Goal: Task Accomplishment & Management: Complete application form

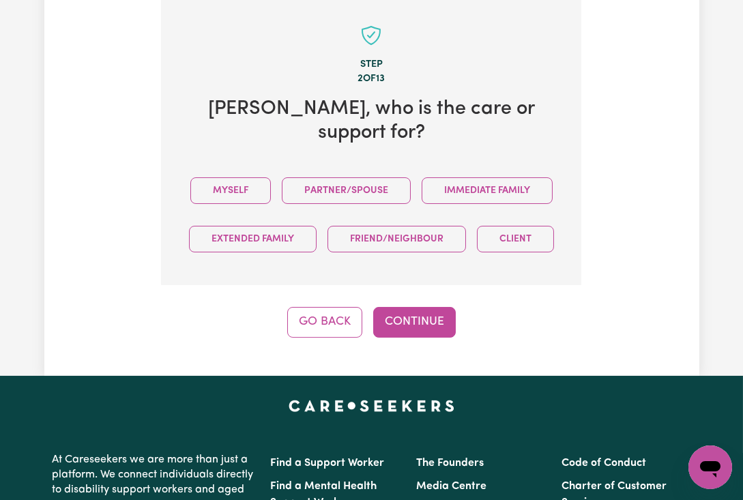
click at [280, 166] on div "Myself Partner/Spouse Immediate Family Extended Family Friend/Neighbour Client" at bounding box center [371, 214] width 377 height 97
click at [271, 178] on button "Myself" at bounding box center [230, 190] width 80 height 27
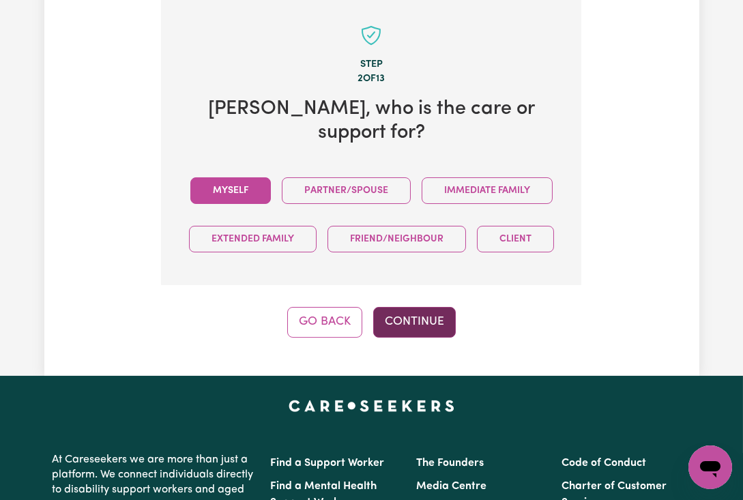
click at [407, 337] on button "Continue" at bounding box center [414, 322] width 83 height 30
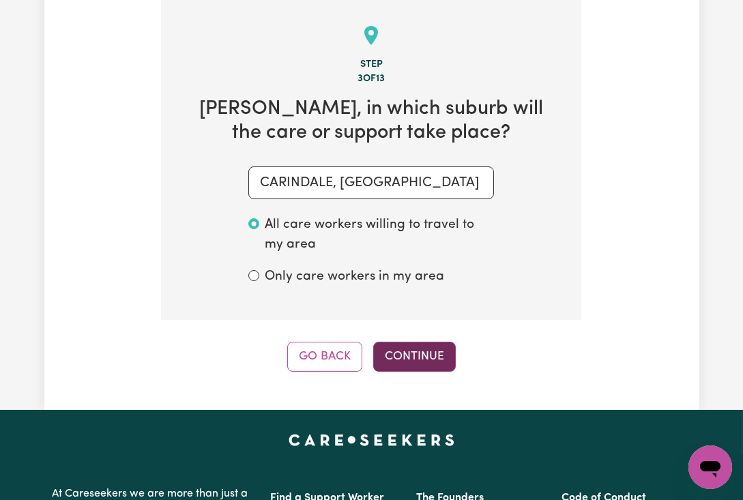
click at [402, 372] on button "Continue" at bounding box center [414, 357] width 83 height 30
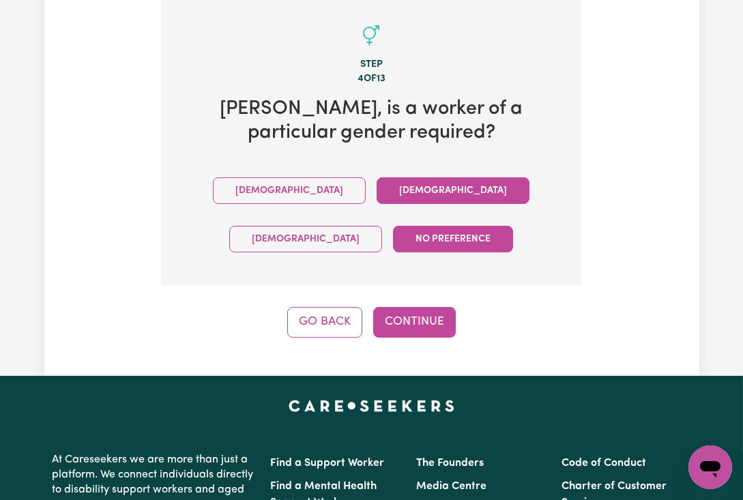
click at [377, 199] on button "[DEMOGRAPHIC_DATA]" at bounding box center [453, 190] width 153 height 27
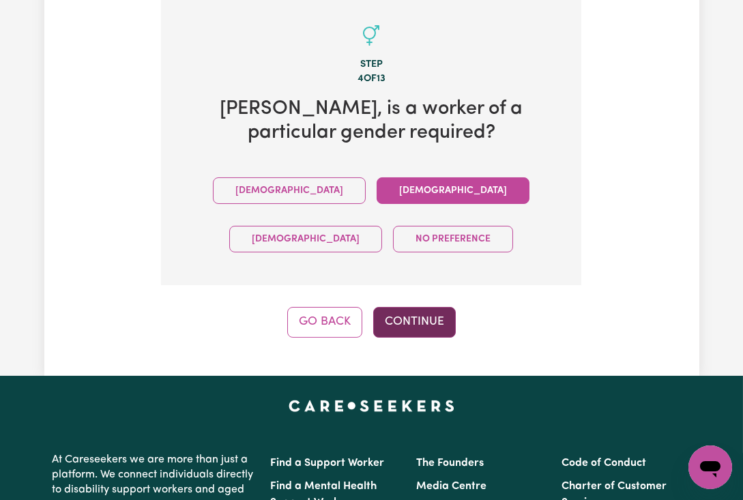
click at [421, 326] on button "Continue" at bounding box center [414, 322] width 83 height 30
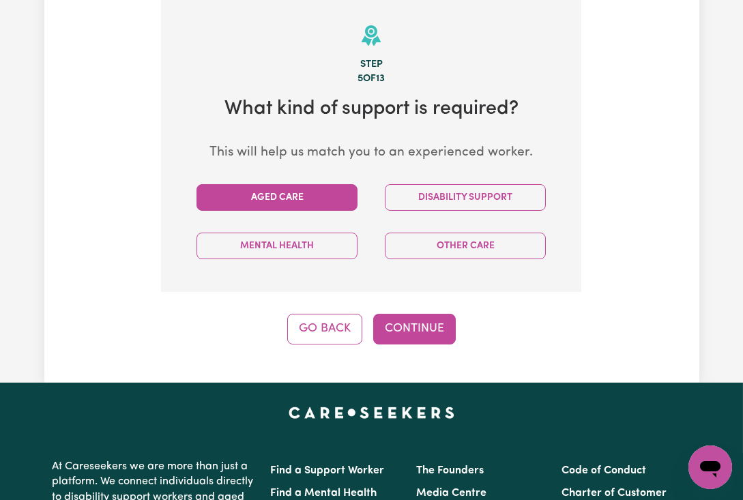
click at [290, 201] on button "Aged Care" at bounding box center [276, 197] width 161 height 27
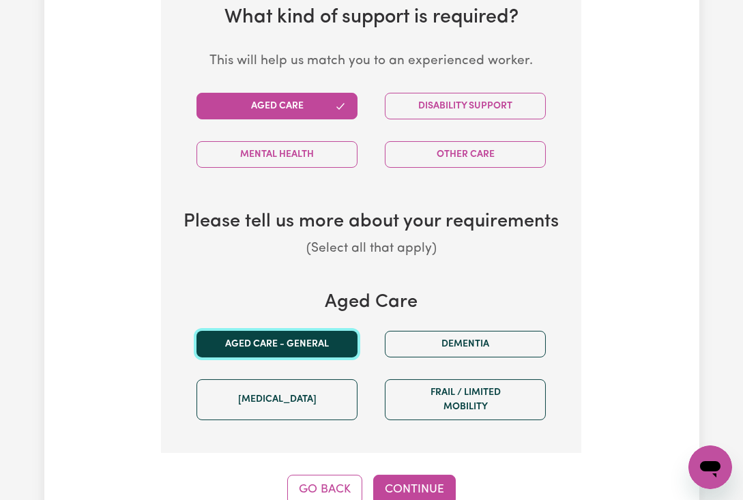
click at [293, 343] on button "Aged care - General" at bounding box center [276, 344] width 161 height 27
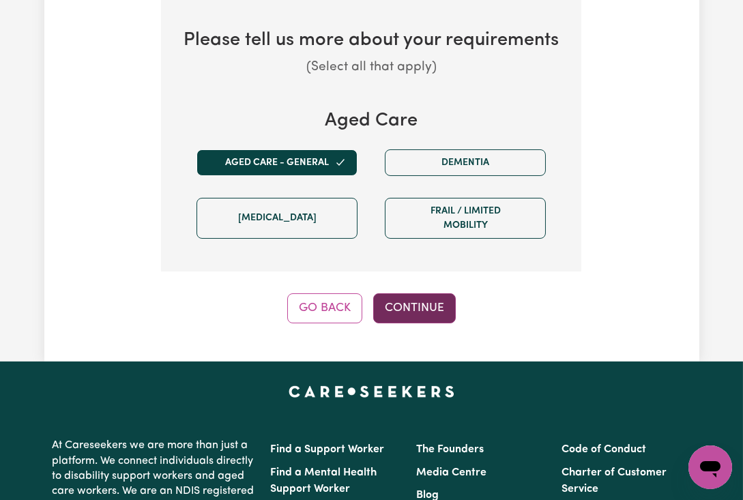
click at [407, 312] on button "Continue" at bounding box center [414, 308] width 83 height 30
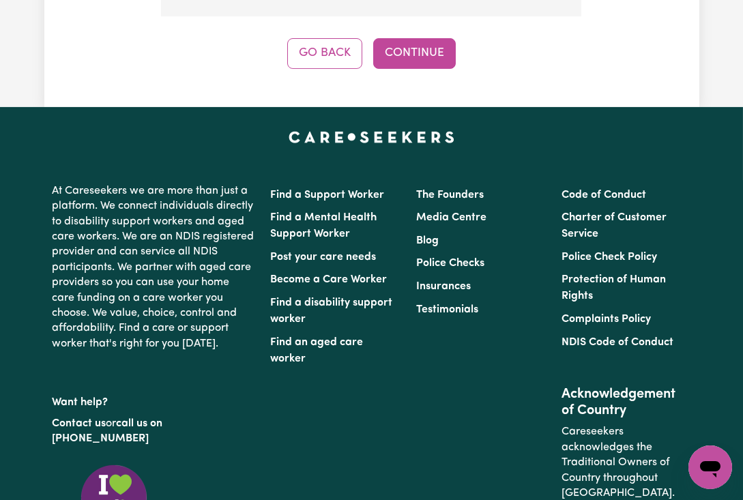
scroll to position [587, 0]
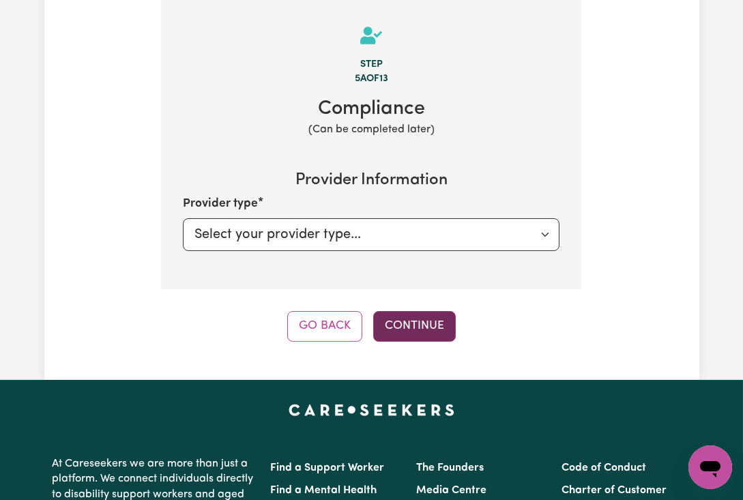
click at [413, 328] on button "Continue" at bounding box center [414, 326] width 83 height 30
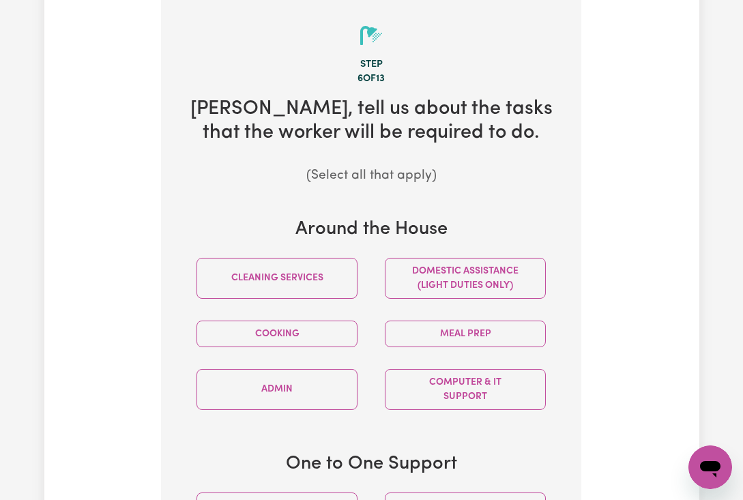
scroll to position [769, 0]
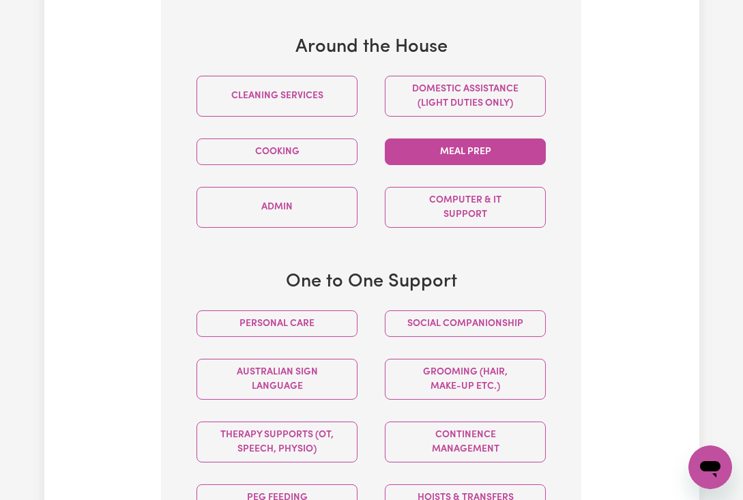
click at [446, 160] on button "Meal prep" at bounding box center [465, 151] width 161 height 27
click at [298, 337] on button "Personal care" at bounding box center [276, 323] width 161 height 27
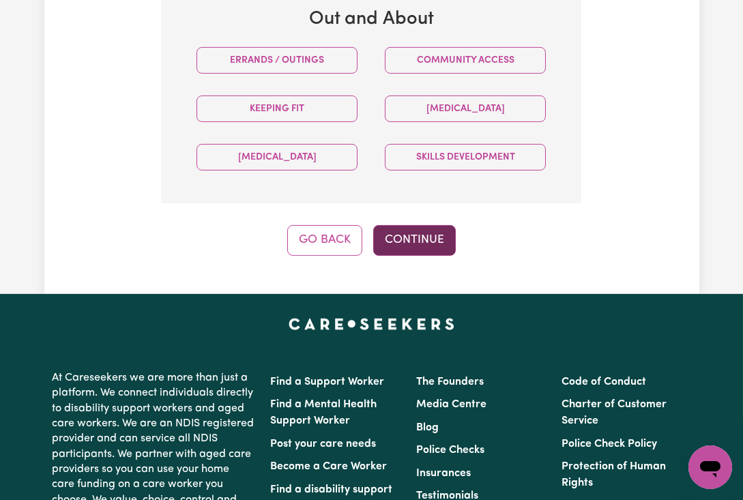
click at [426, 255] on button "Continue" at bounding box center [414, 240] width 83 height 30
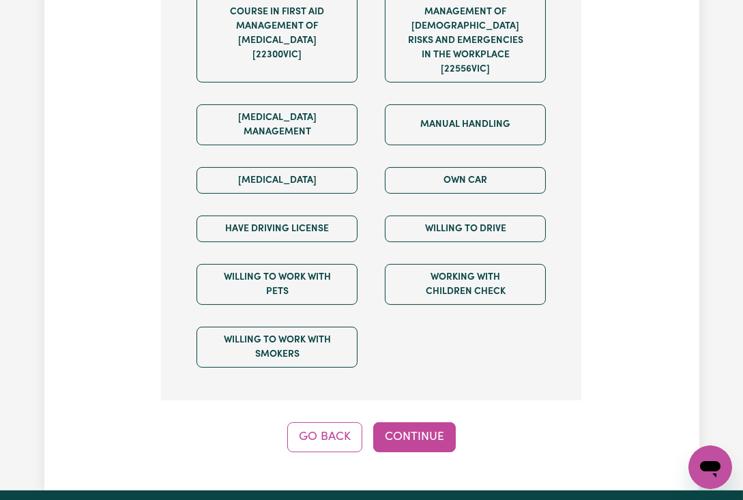
click at [407, 423] on button "Continue" at bounding box center [414, 437] width 83 height 30
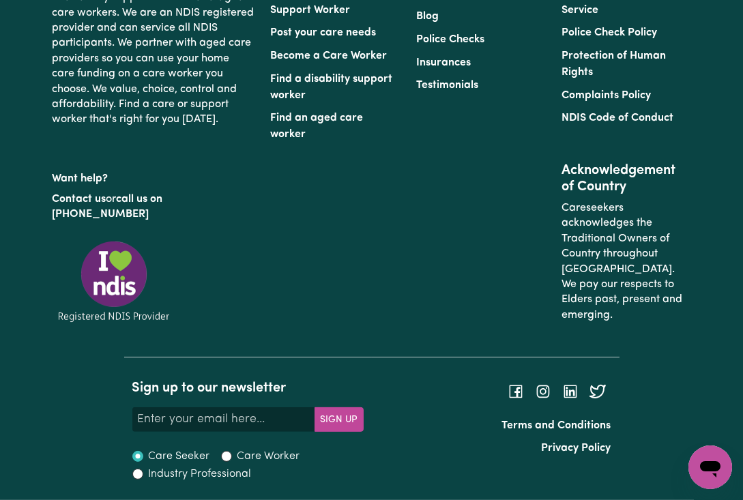
scroll to position [587, 0]
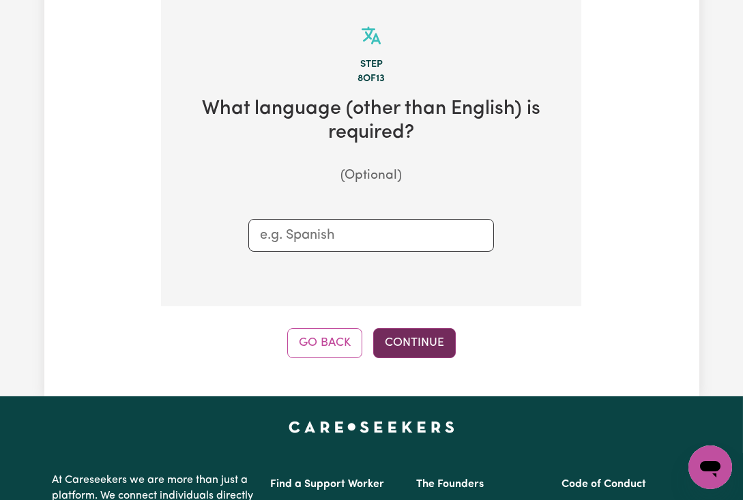
click at [389, 356] on button "Continue" at bounding box center [414, 343] width 83 height 30
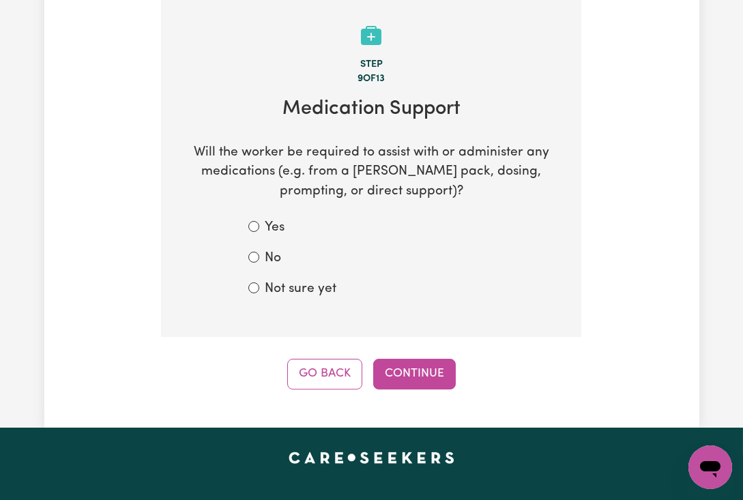
click at [307, 297] on label "Not sure yet" at bounding box center [301, 290] width 72 height 20
click at [259, 293] on input "Not sure yet" at bounding box center [253, 287] width 11 height 11
radio input "true"
drag, startPoint x: 392, startPoint y: 375, endPoint x: 415, endPoint y: 387, distance: 25.9
click at [393, 375] on button "Continue" at bounding box center [414, 374] width 83 height 30
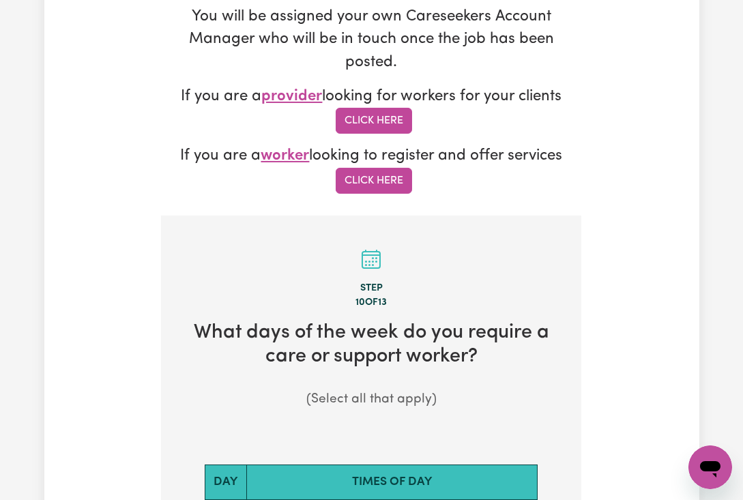
scroll to position [727, 0]
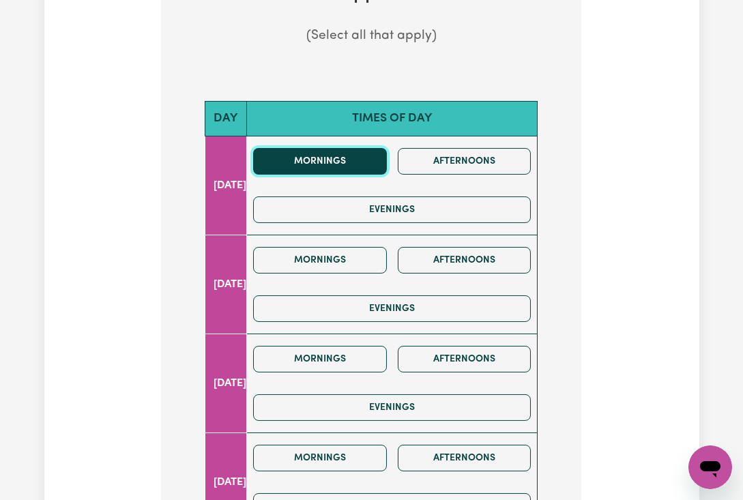
click at [334, 169] on button "Mornings" at bounding box center [320, 161] width 134 height 27
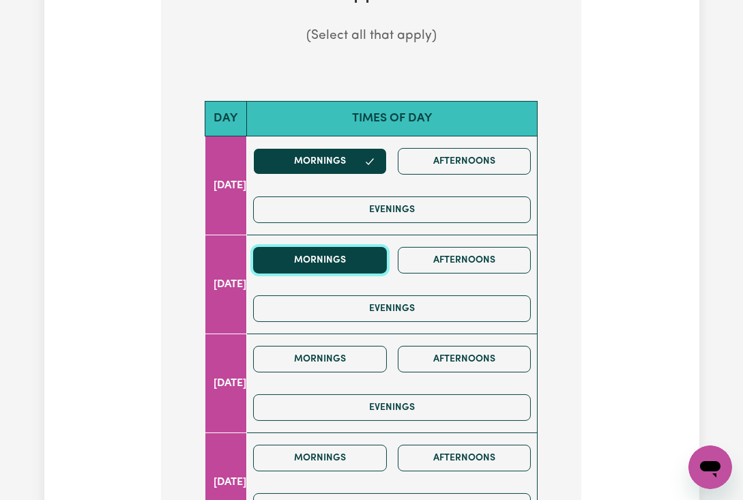
click at [317, 271] on button "Mornings" at bounding box center [320, 260] width 134 height 27
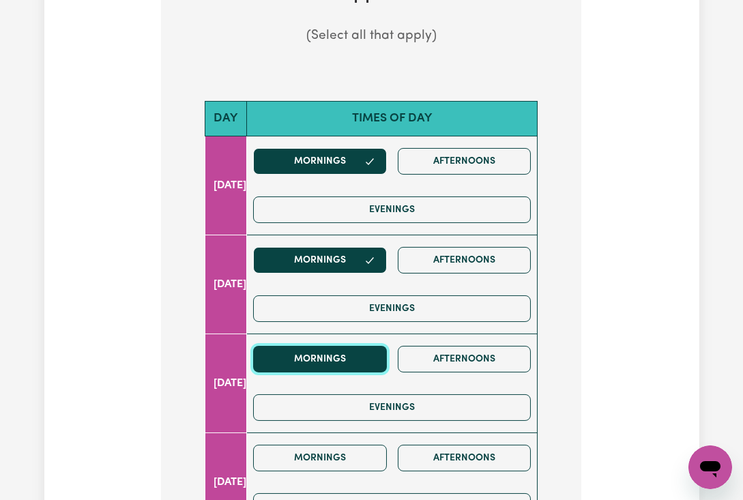
click at [324, 362] on button "Mornings" at bounding box center [320, 359] width 134 height 27
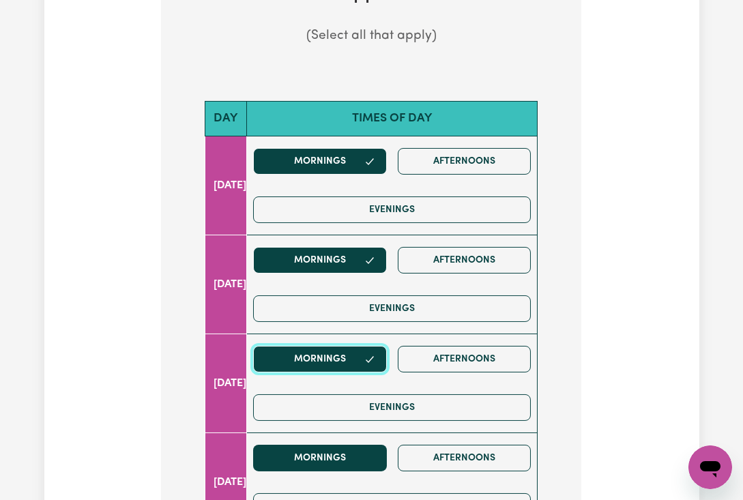
scroll to position [909, 0]
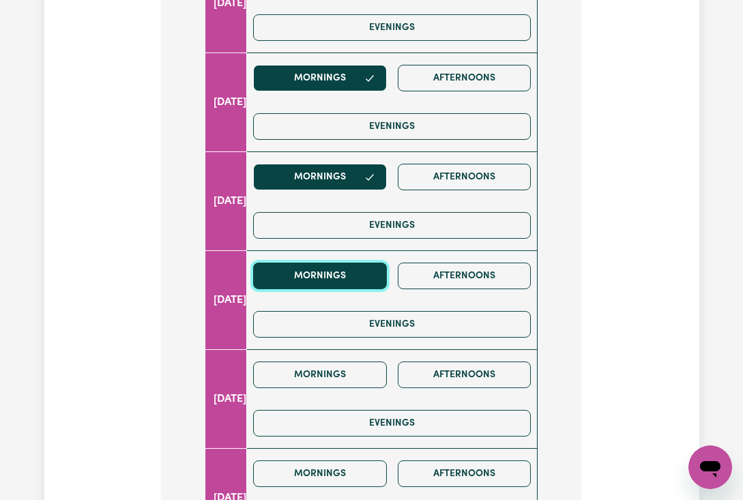
click at [329, 289] on button "Mornings" at bounding box center [320, 276] width 134 height 27
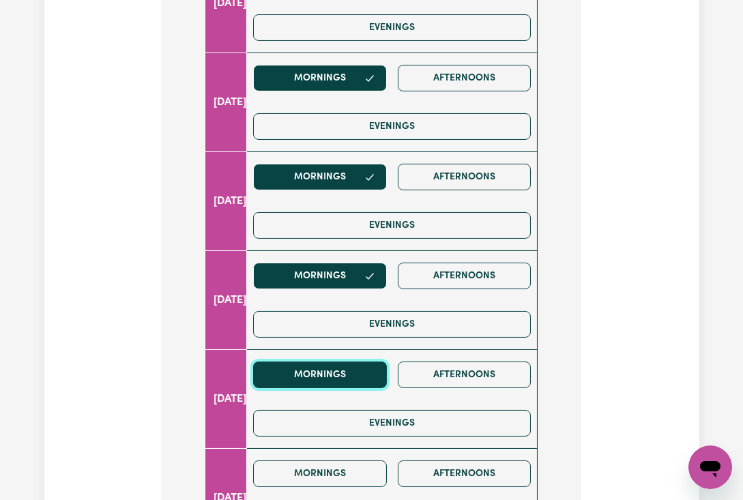
click at [329, 383] on button "Mornings" at bounding box center [320, 375] width 134 height 27
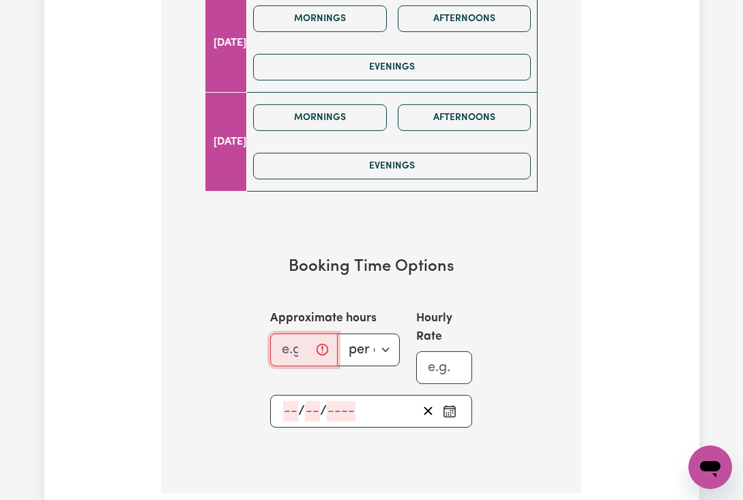
click at [303, 366] on input "Approximate hours" at bounding box center [303, 350] width 67 height 33
click at [282, 364] on input "Approximate hours" at bounding box center [303, 350] width 67 height 33
type input "3.5"
click at [285, 421] on input "number" at bounding box center [290, 411] width 15 height 20
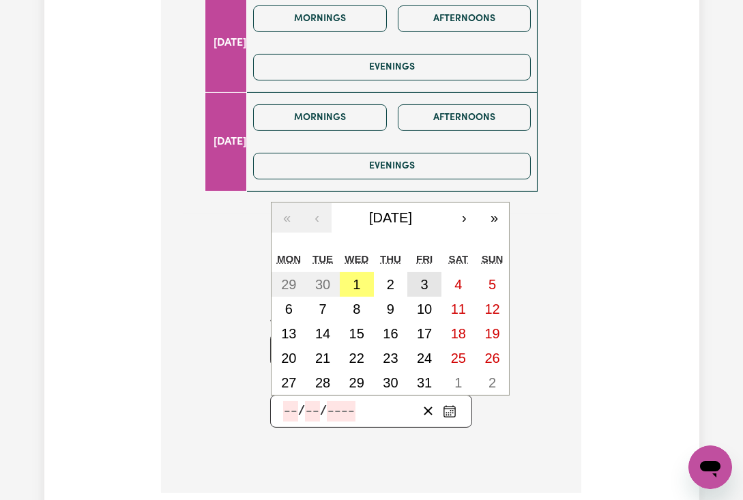
click at [428, 292] on abbr "3" at bounding box center [425, 284] width 8 height 15
type input "[DATE]"
type input "3"
type input "10"
type input "2025"
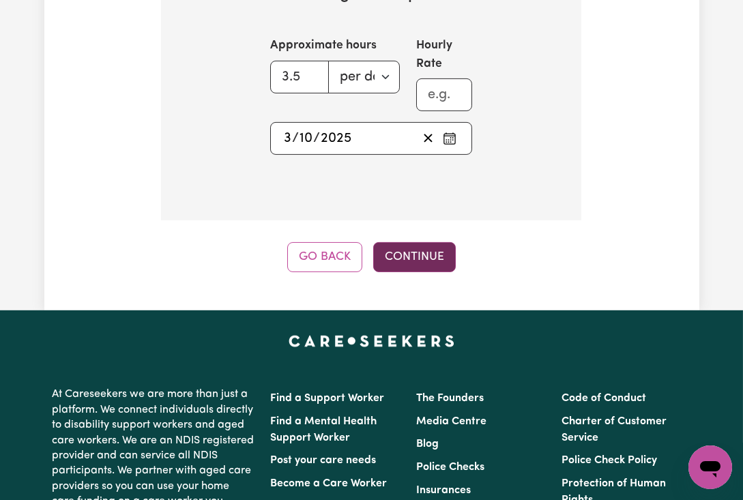
click at [398, 272] on button "Continue" at bounding box center [414, 257] width 83 height 30
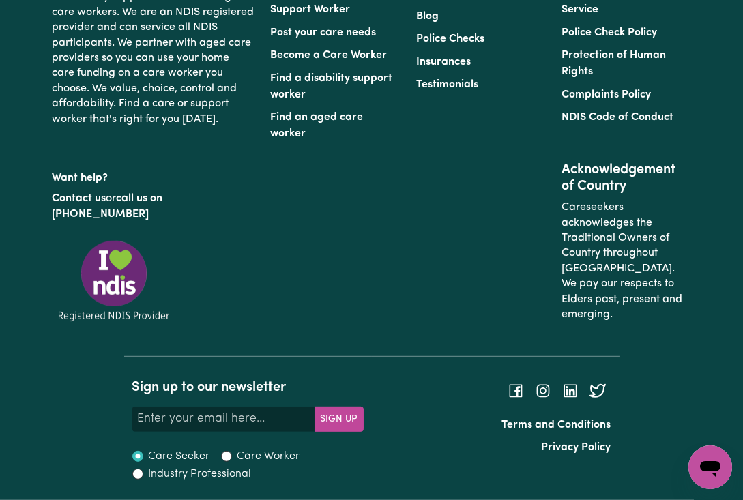
scroll to position [587, 0]
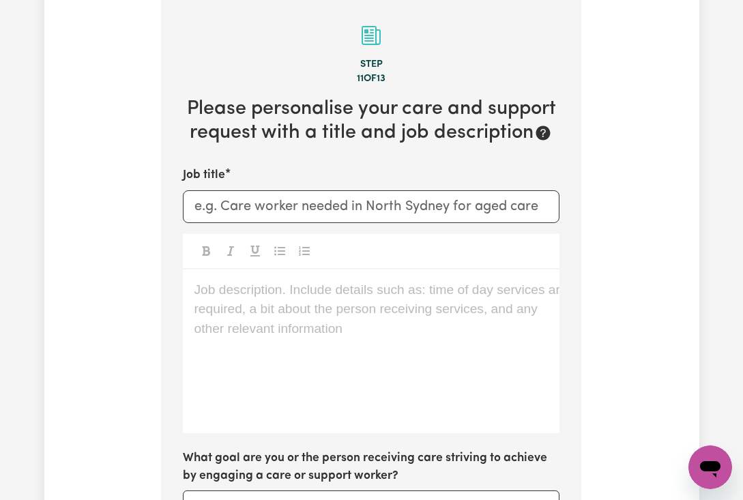
click at [297, 317] on div "Job description. Include details such as: time of day services are required, a …" at bounding box center [371, 351] width 377 height 164
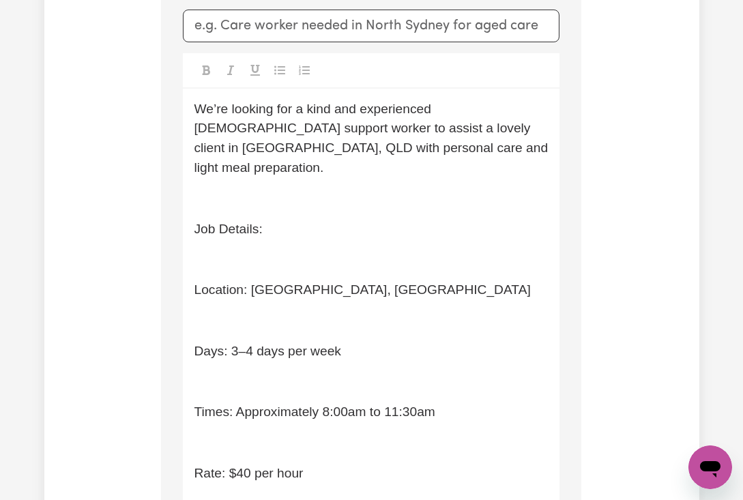
scroll to position [677, 0]
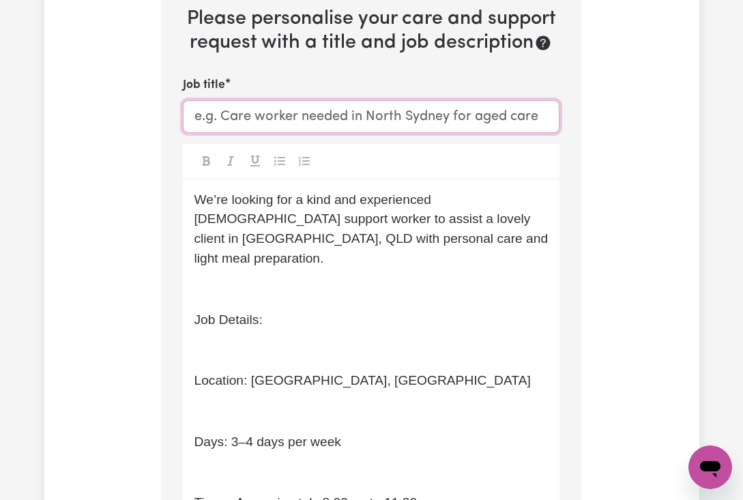
click at [216, 119] on input "Job title" at bounding box center [371, 116] width 377 height 33
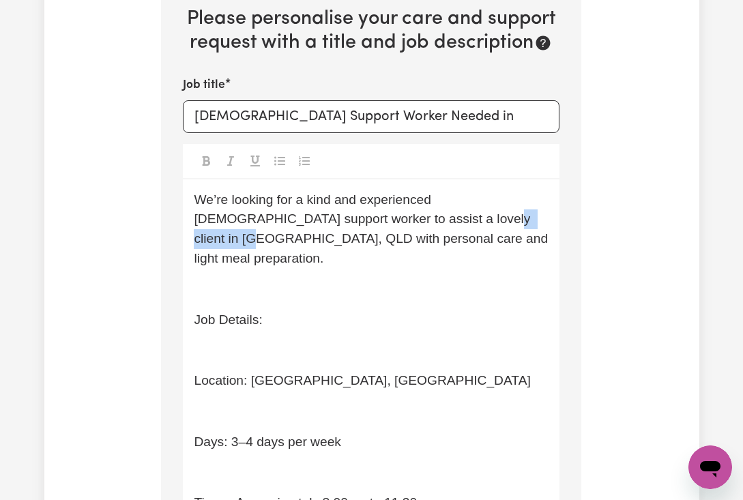
drag, startPoint x: 394, startPoint y: 227, endPoint x: 477, endPoint y: 227, distance: 83.2
click at [477, 227] on span "We’re looking for a kind and experienced [DEMOGRAPHIC_DATA] support worker to a…" at bounding box center [372, 228] width 357 height 73
copy span "Carindale, [GEOGRAPHIC_DATA]"
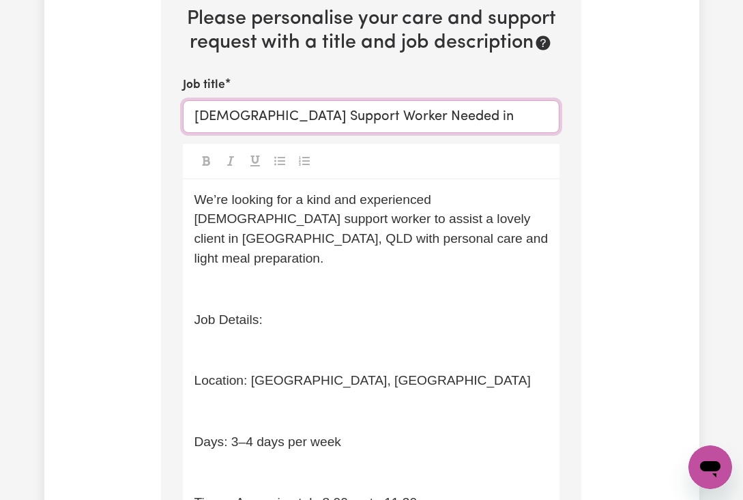
click at [459, 128] on input "[DEMOGRAPHIC_DATA] Support Worker Needed in" at bounding box center [371, 116] width 377 height 33
paste input "Carindale, [GEOGRAPHIC_DATA]"
type input "[DEMOGRAPHIC_DATA] Support Worker Needed in [GEOGRAPHIC_DATA], [GEOGRAPHIC_DATA]"
click at [247, 280] on p "﻿" at bounding box center [371, 290] width 355 height 20
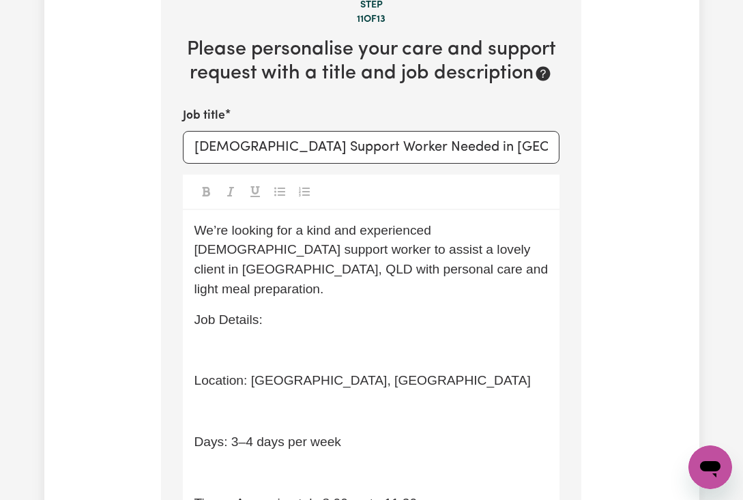
click at [248, 327] on div "We’re looking for a kind and experienced [DEMOGRAPHIC_DATA] support worker to a…" at bounding box center [371, 433] width 377 height 447
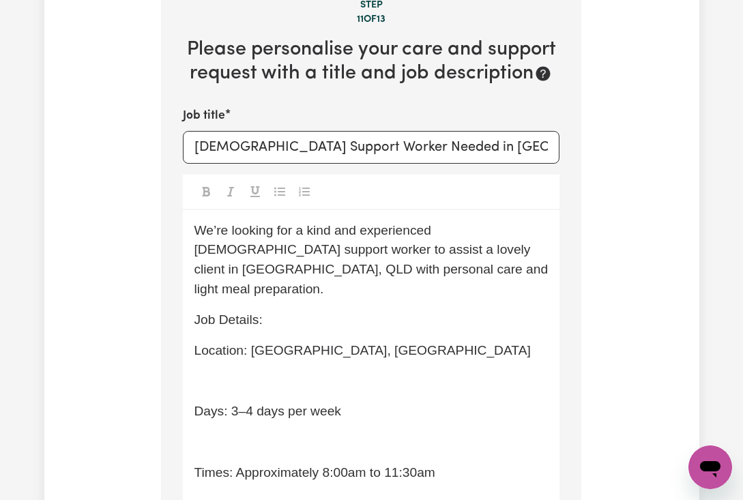
click at [233, 379] on p "﻿" at bounding box center [371, 381] width 355 height 20
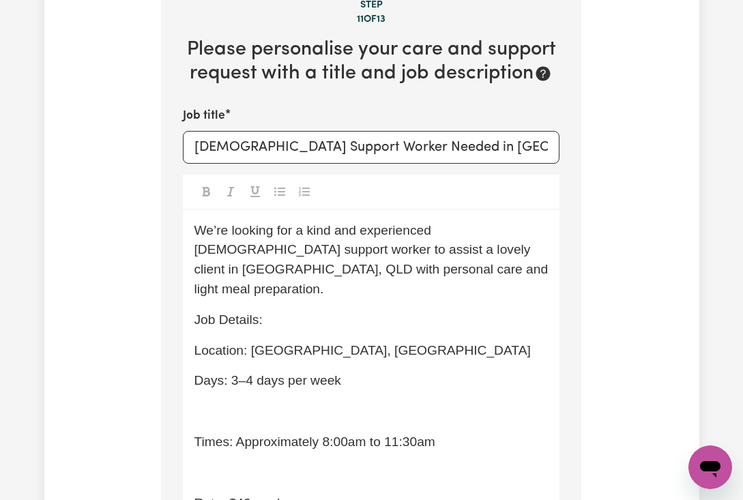
click at [235, 402] on p "﻿" at bounding box center [371, 412] width 355 height 20
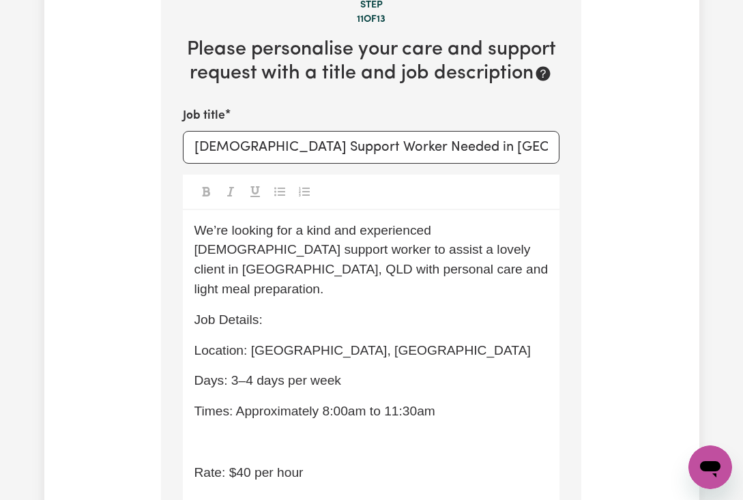
click at [246, 420] on div "We’re looking for a kind and experienced [DEMOGRAPHIC_DATA] support worker to a…" at bounding box center [371, 388] width 377 height 356
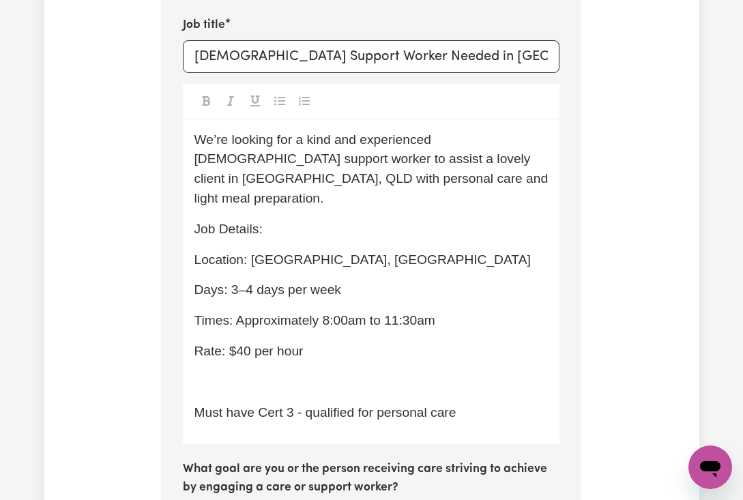
click at [256, 372] on p "﻿" at bounding box center [371, 382] width 355 height 20
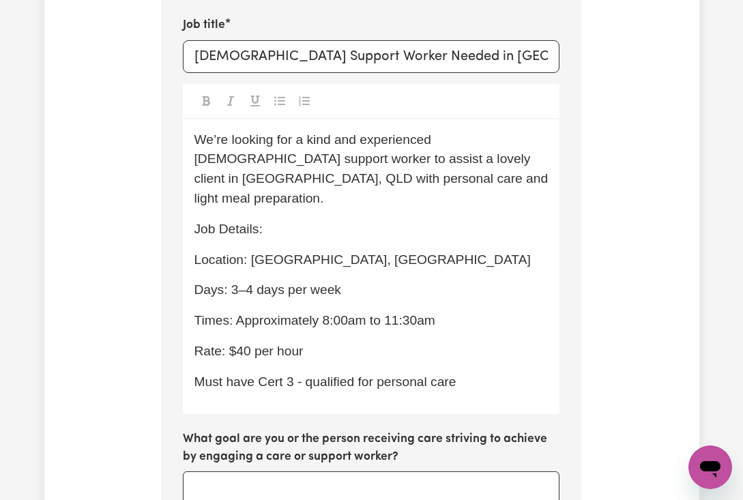
click at [236, 405] on div "Job title [DEMOGRAPHIC_DATA] Support Worker Needed in [GEOGRAPHIC_DATA], [GEOGR…" at bounding box center [371, 282] width 377 height 533
click at [484, 372] on p "Must have Cert 3 - qualified for personal care" at bounding box center [371, 382] width 355 height 20
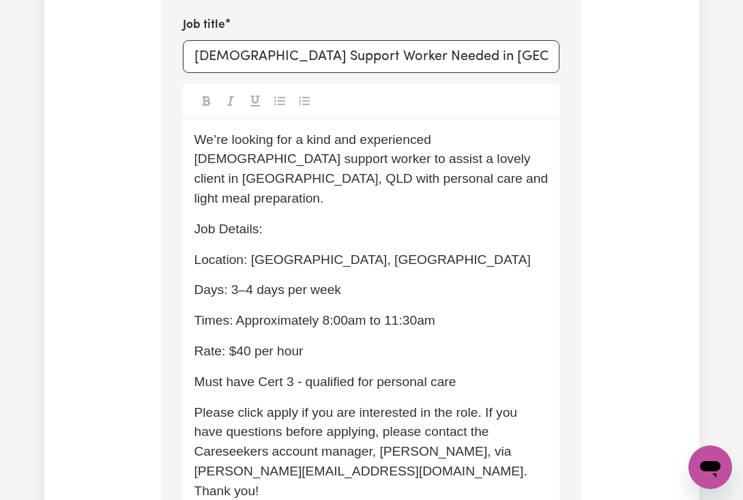
click at [389, 437] on span "Please click apply if you are interested in the role. If you have questions bef…" at bounding box center [362, 451] width 336 height 93
click at [199, 458] on span "Please click apply if you are interested in the role. If you have questions bef…" at bounding box center [362, 451] width 336 height 93
click at [407, 231] on div "We’re looking for a kind and experienced [DEMOGRAPHIC_DATA] support worker to a…" at bounding box center [371, 321] width 377 height 404
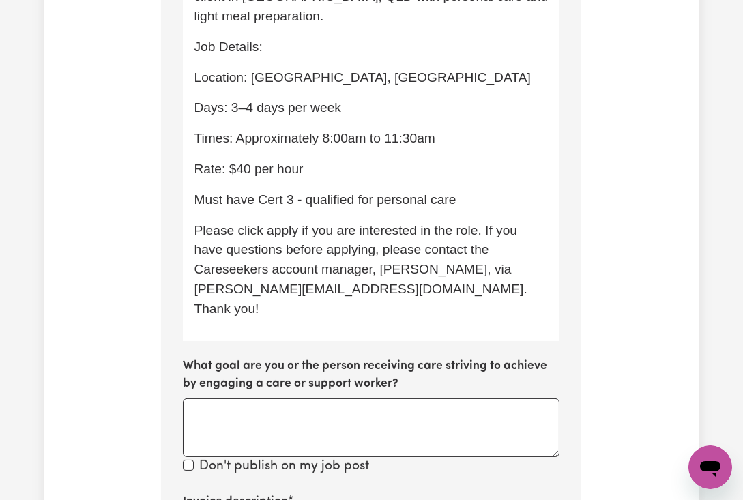
scroll to position [828, 0]
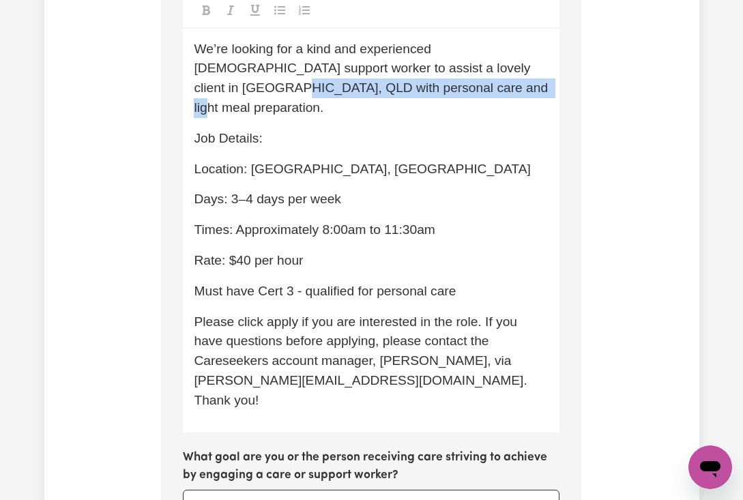
drag, startPoint x: 194, startPoint y: 98, endPoint x: 441, endPoint y: 94, distance: 246.3
click at [441, 94] on p "We’re looking for a kind and experienced [DEMOGRAPHIC_DATA] support worker to a…" at bounding box center [371, 79] width 355 height 78
copy span "personal care and light meal preparation."
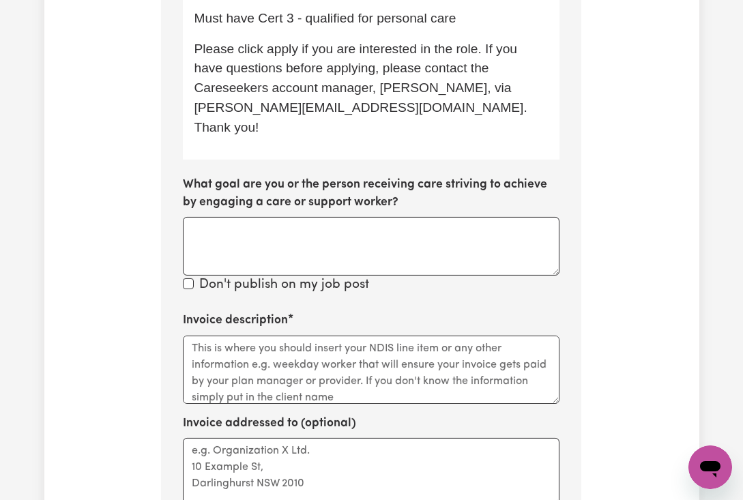
scroll to position [1192, 0]
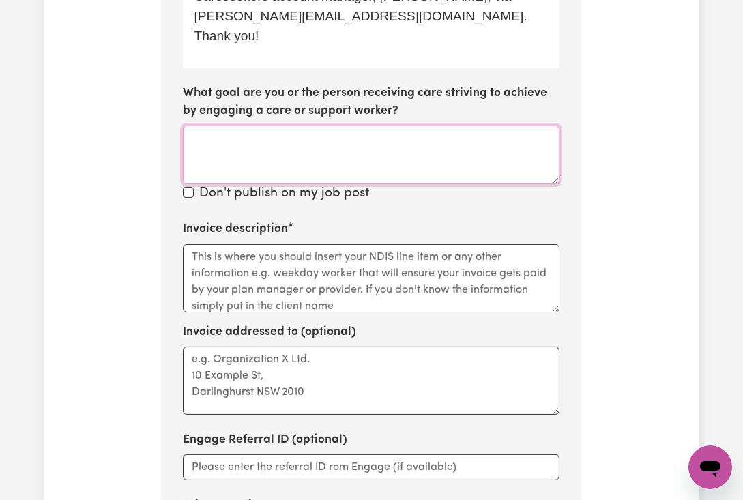
click at [267, 127] on textarea "What goal are you or the person receiving care striving to achieve by engaging …" at bounding box center [371, 155] width 377 height 59
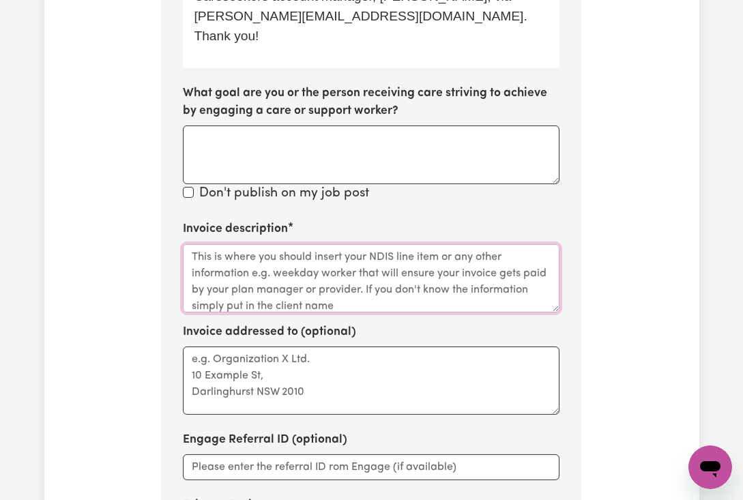
click at [269, 244] on textarea "Invoice description" at bounding box center [371, 278] width 377 height 68
paste textarea "personal care and light meal preparation."
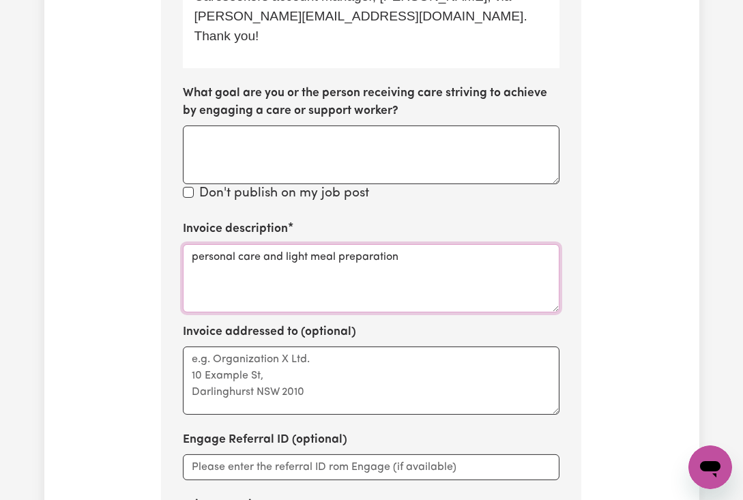
scroll to position [1374, 0]
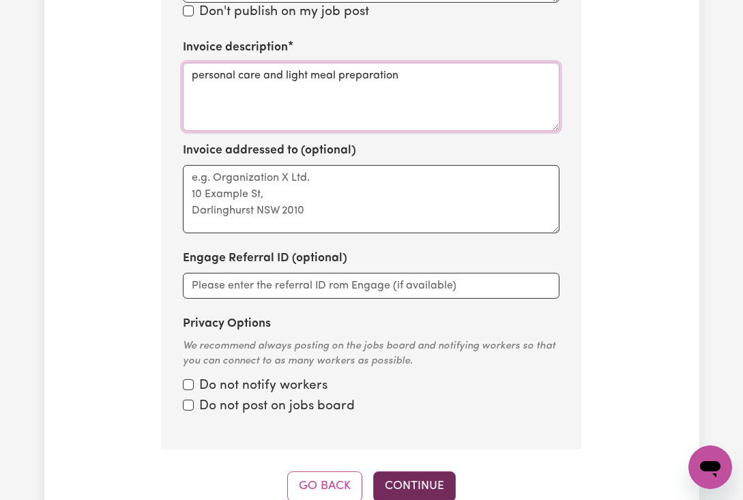
type textarea "personal care and light meal preparation"
click at [442, 471] on button "Continue" at bounding box center [414, 486] width 83 height 30
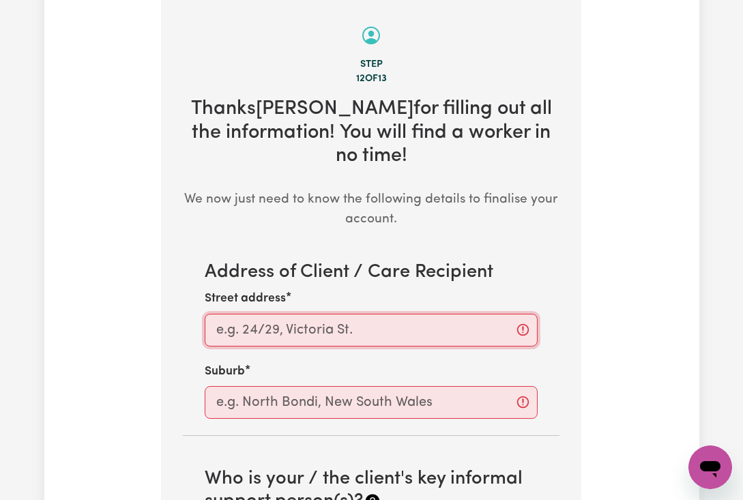
click at [282, 344] on input "Street address" at bounding box center [371, 330] width 333 height 33
paste input "Carindale - QLD"
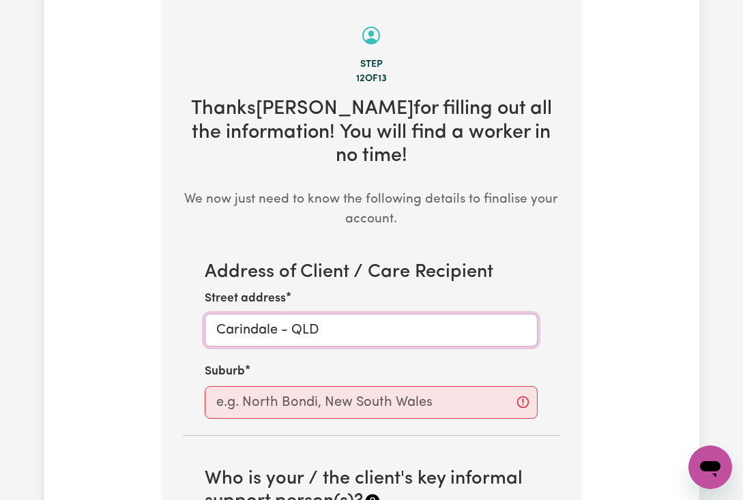
drag, startPoint x: 293, startPoint y: 337, endPoint x: 274, endPoint y: 336, distance: 19.1
click at [274, 336] on input "Carindale - QLD" at bounding box center [371, 330] width 333 height 33
click at [267, 342] on input "Carindale QLD" at bounding box center [371, 330] width 333 height 33
click at [266, 340] on input "Carindale QLD" at bounding box center [371, 330] width 333 height 33
type input "Carindale QLD"
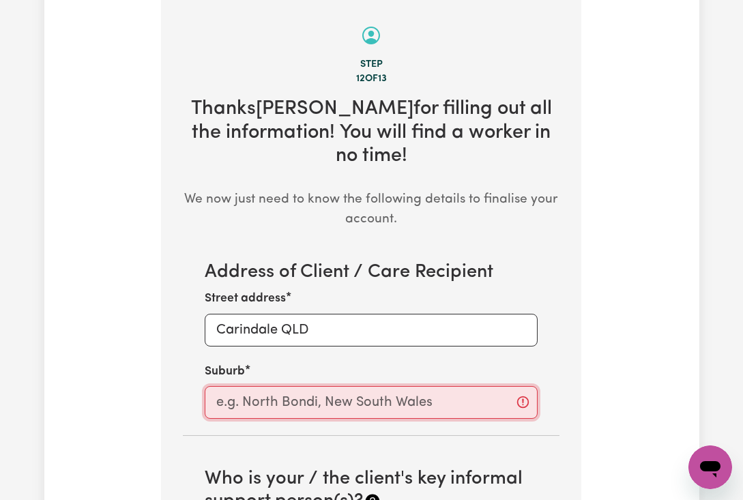
click at [256, 408] on input "text" at bounding box center [371, 402] width 333 height 33
paste input "Carindale"
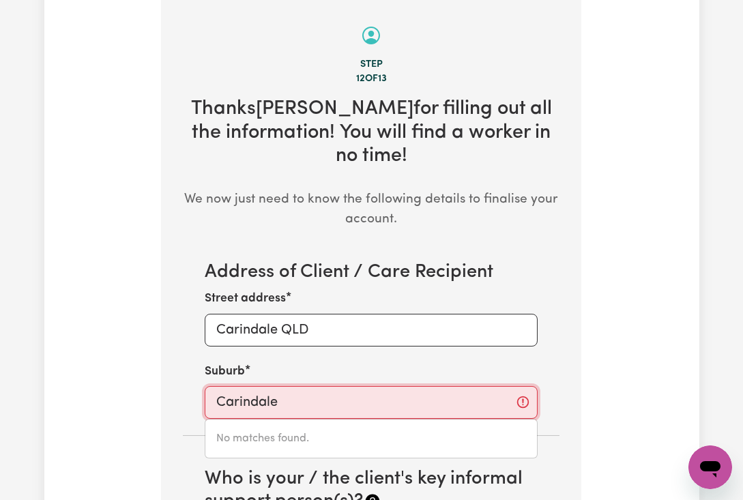
type input "Carindale"
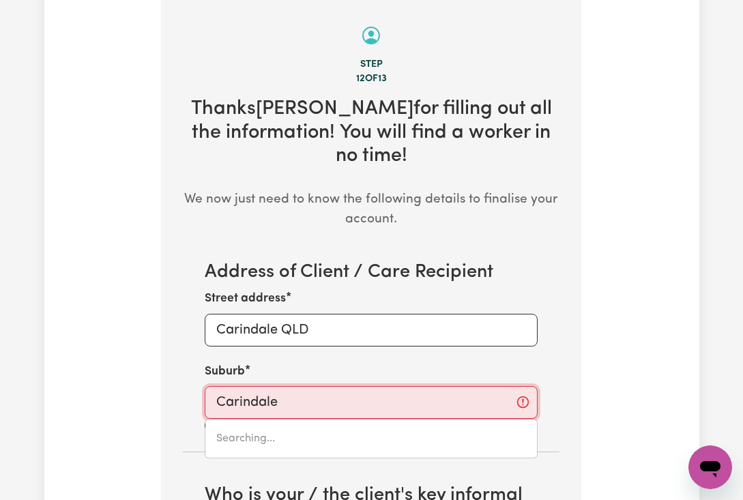
type input "Carindale, [GEOGRAPHIC_DATA], 4152"
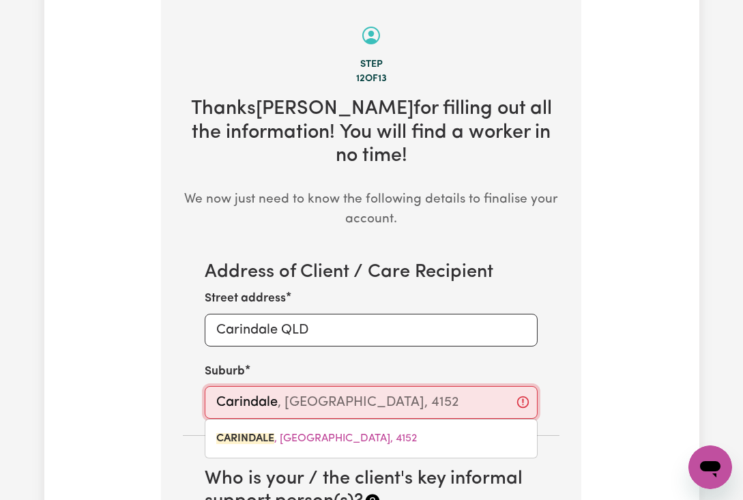
scroll to position [679, 0]
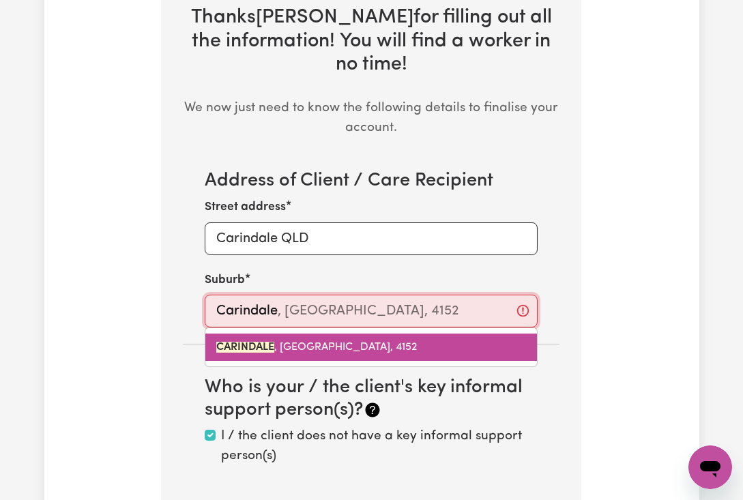
click at [235, 353] on span "CARINDALE , [GEOGRAPHIC_DATA], 4152" at bounding box center [316, 347] width 201 height 11
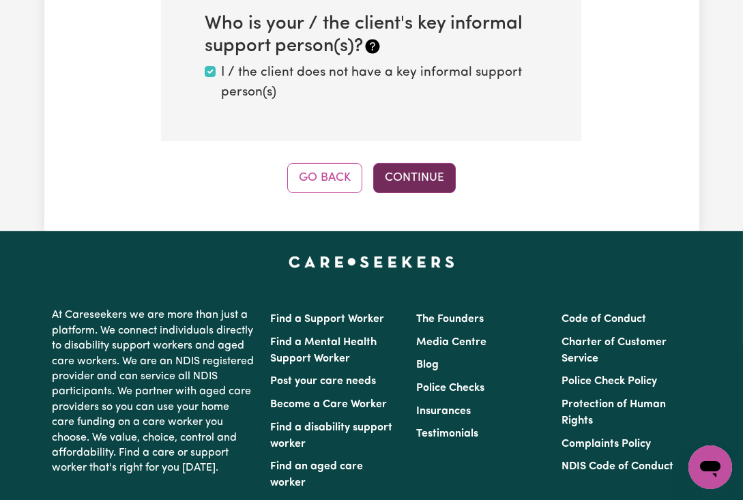
click at [409, 193] on button "Continue" at bounding box center [414, 178] width 83 height 30
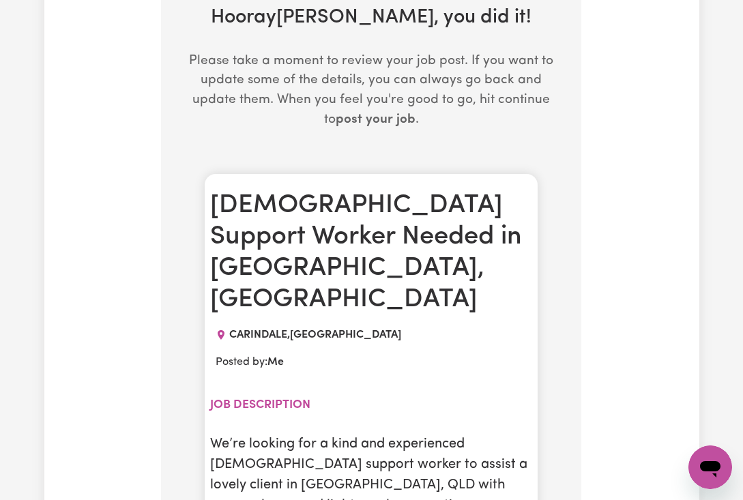
scroll to position [769, 0]
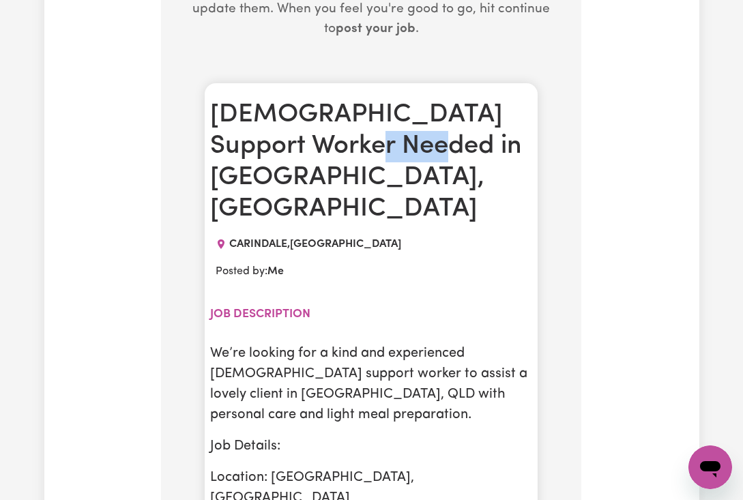
drag, startPoint x: 342, startPoint y: 147, endPoint x: 450, endPoint y: 176, distance: 111.7
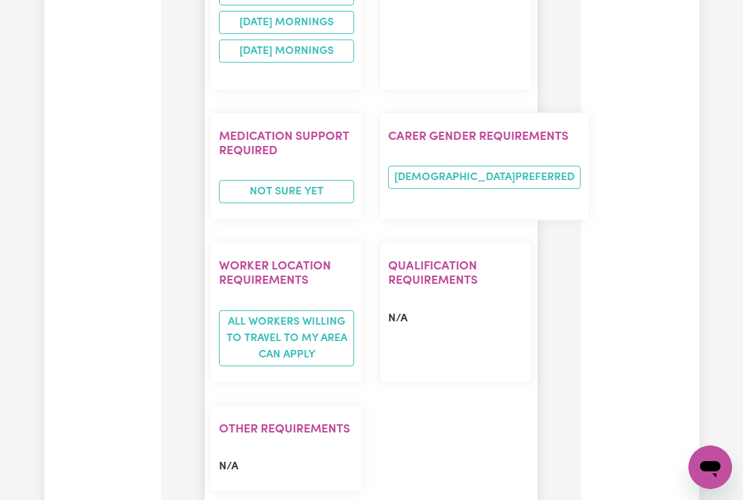
scroll to position [2134, 0]
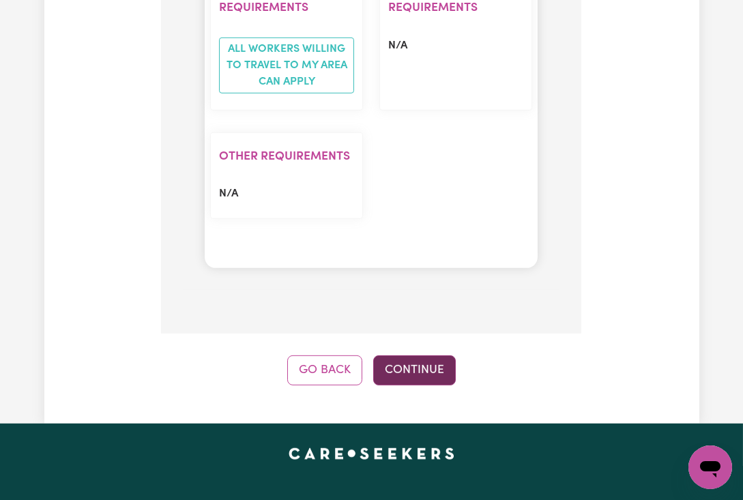
click at [420, 355] on button "Continue" at bounding box center [414, 370] width 83 height 30
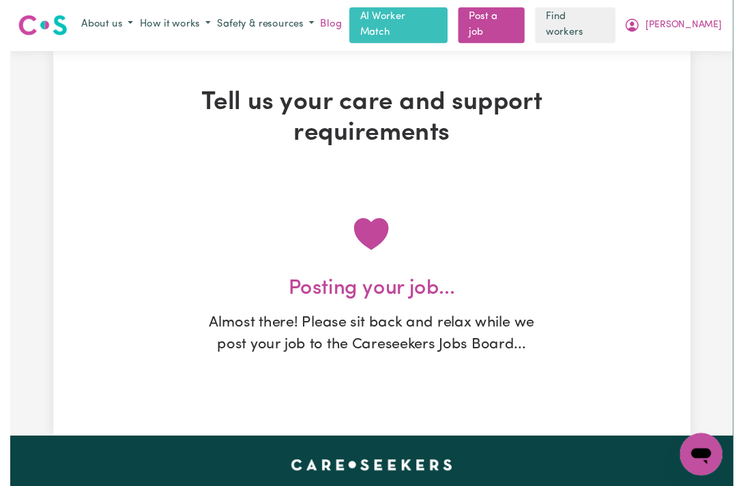
scroll to position [0, 0]
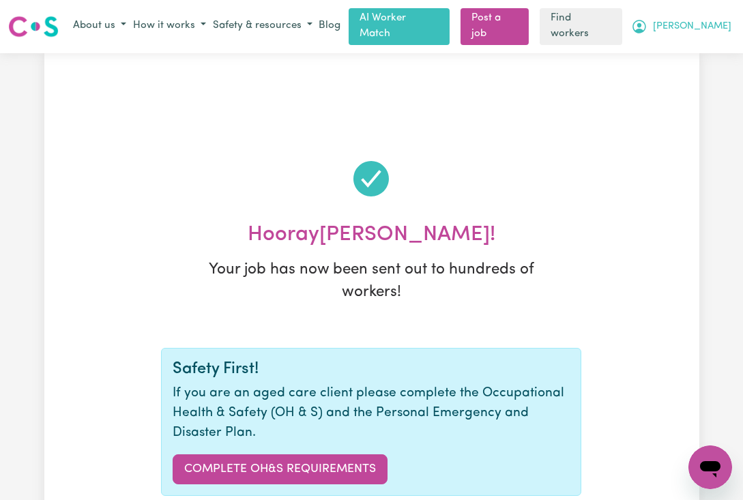
click at [714, 38] on button "[PERSON_NAME]" at bounding box center [681, 26] width 107 height 23
click at [690, 66] on link "My Dashboard" at bounding box center [680, 53] width 108 height 26
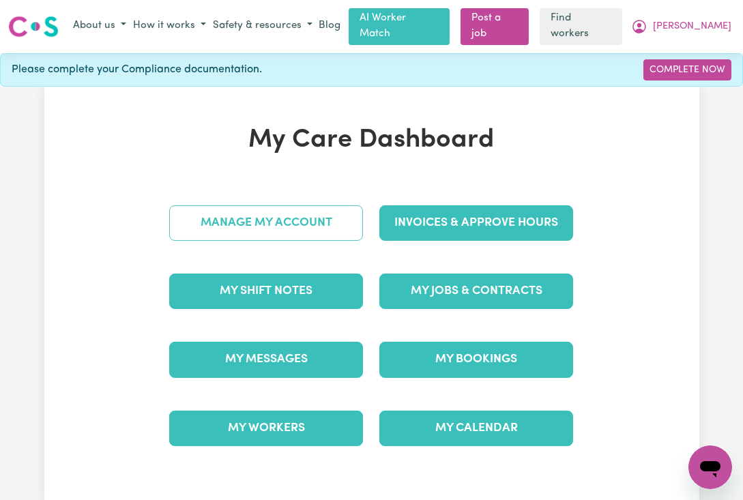
click at [192, 241] on link "Manage My Account" at bounding box center [266, 222] width 194 height 35
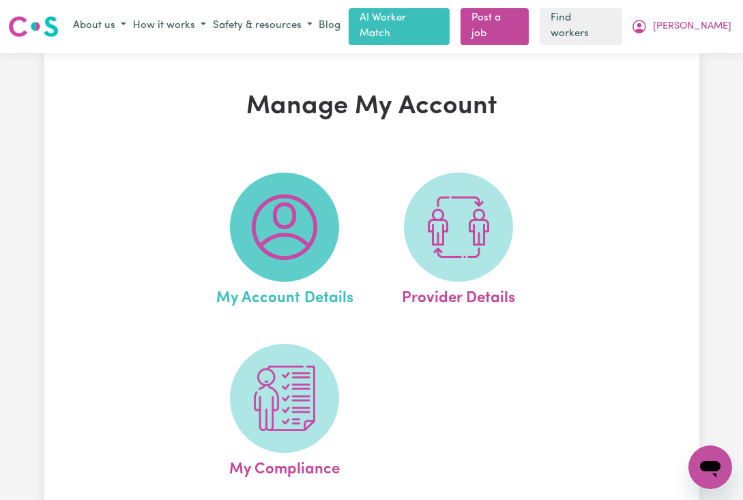
click at [321, 275] on span at bounding box center [284, 227] width 109 height 109
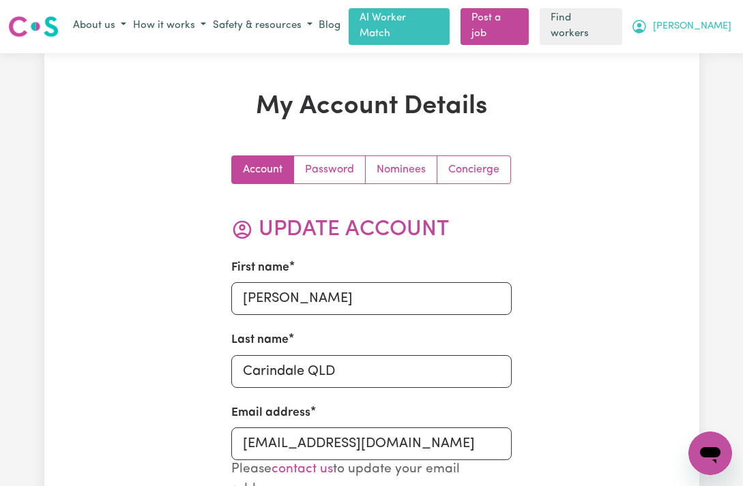
click at [700, 34] on span "[PERSON_NAME]" at bounding box center [692, 26] width 78 height 15
click at [690, 66] on link "My Dashboard" at bounding box center [680, 53] width 108 height 26
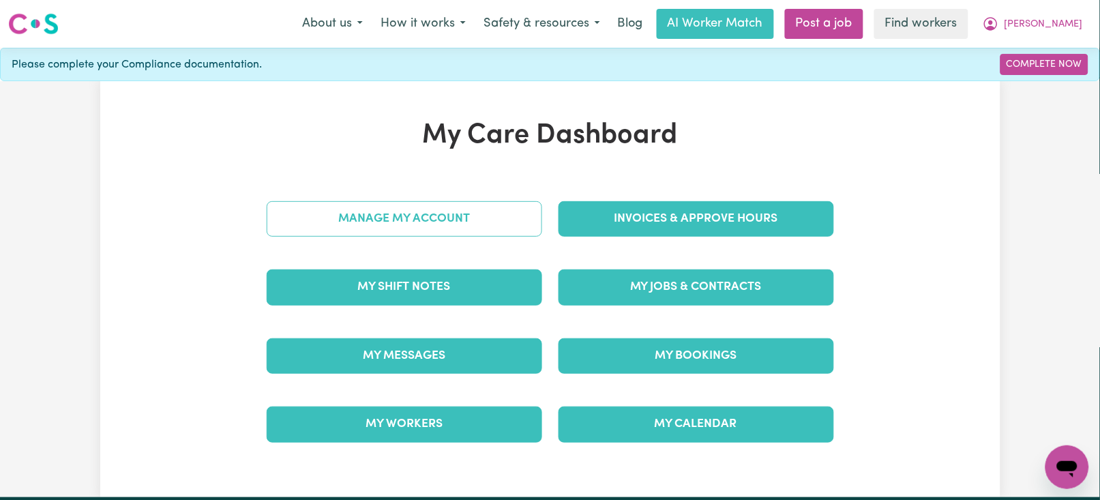
click at [405, 229] on link "Manage My Account" at bounding box center [405, 218] width 276 height 35
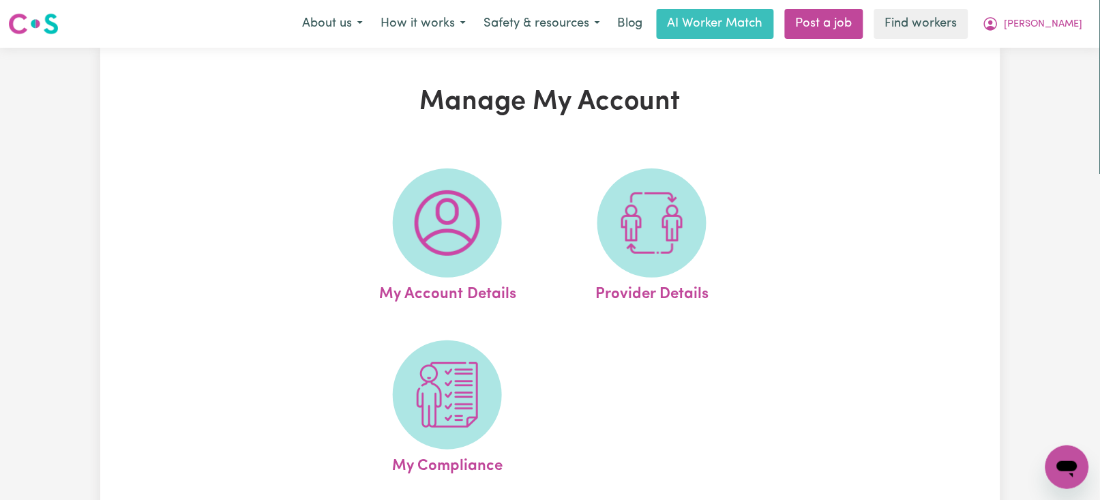
scroll to position [91, 0]
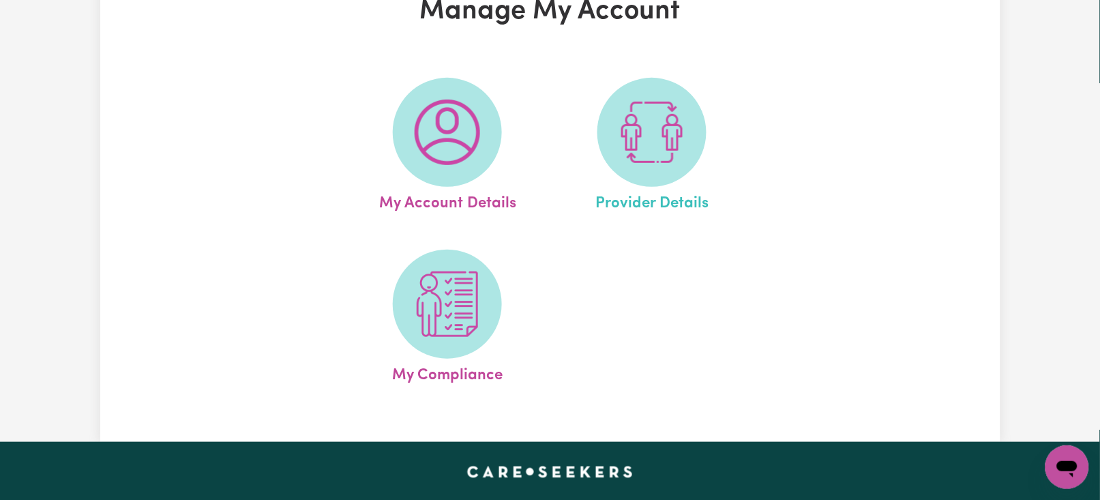
click at [613, 178] on link "Provider Details" at bounding box center [652, 147] width 196 height 138
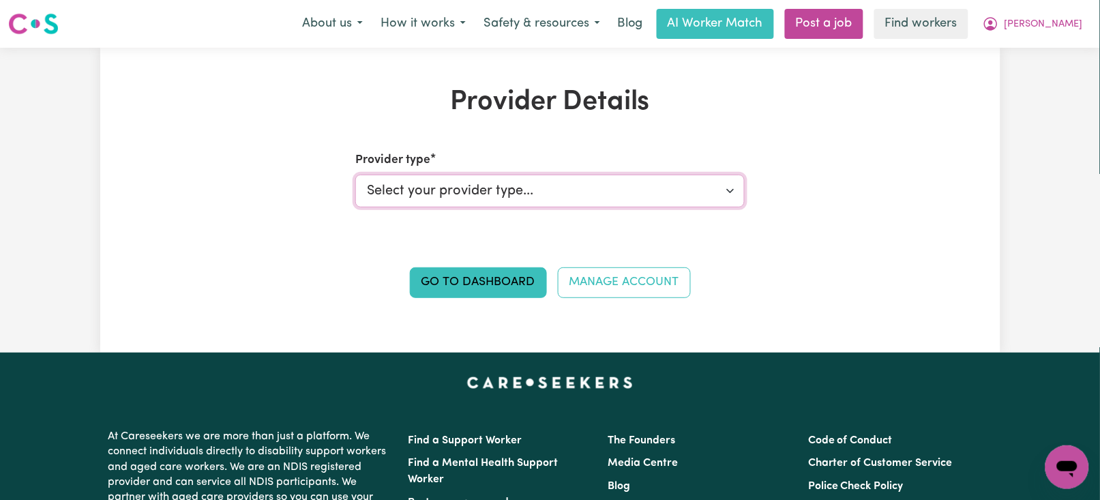
click at [398, 194] on select "Select your provider type... Privately Aged Care / Home Care Package NDIS Fundi…" at bounding box center [549, 191] width 389 height 33
click at [244, 194] on div "Provider Details Provider type Select your provider type... Privately Aged Care…" at bounding box center [550, 200] width 900 height 229
click at [634, 288] on link "Manage Account" at bounding box center [624, 282] width 133 height 30
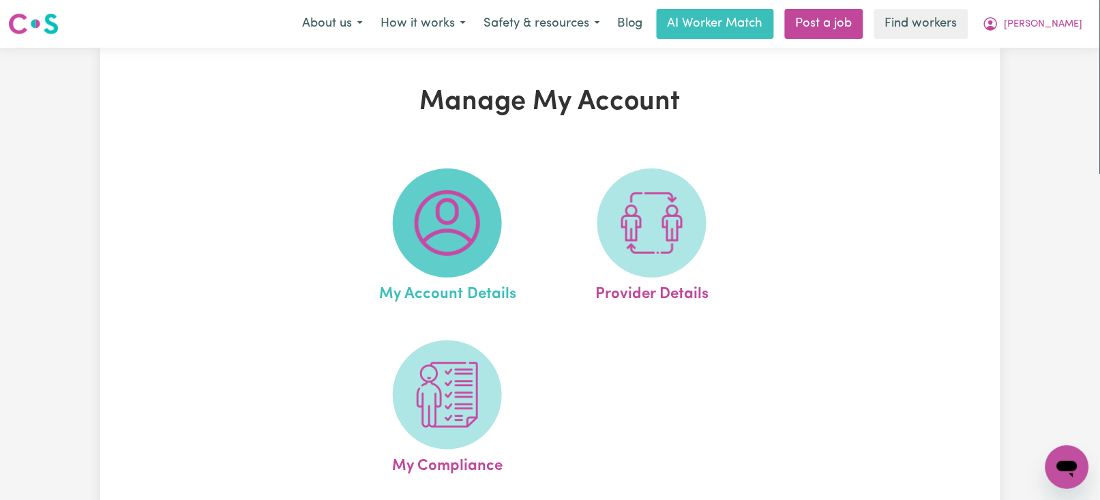
click at [463, 272] on span at bounding box center [447, 222] width 109 height 109
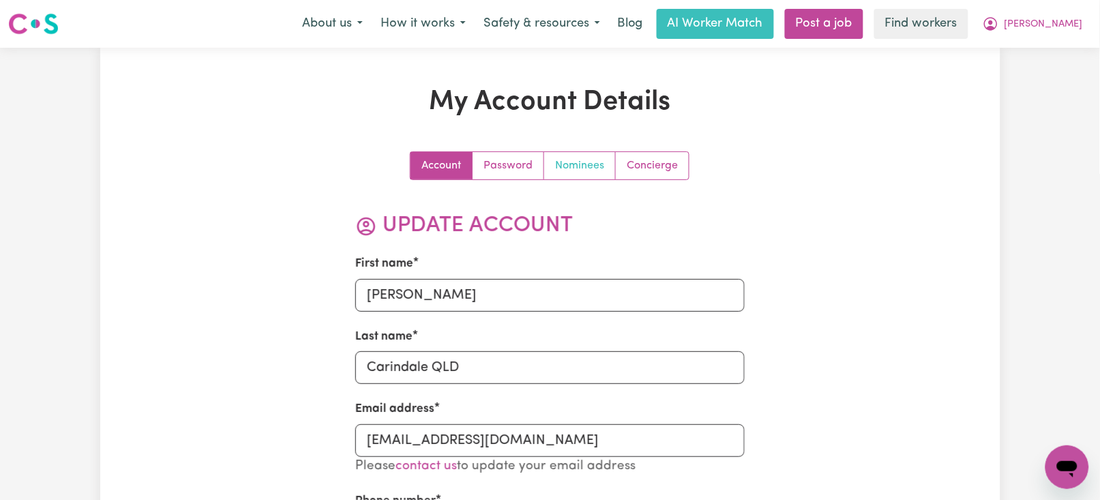
click at [587, 172] on link "Nominees" at bounding box center [580, 165] width 72 height 27
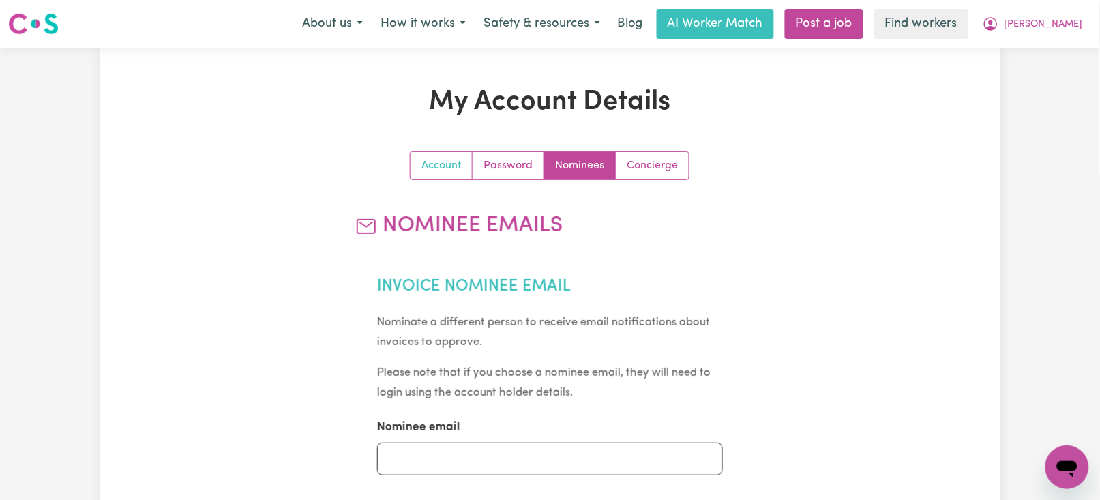
click at [411, 164] on link "Account" at bounding box center [442, 165] width 62 height 27
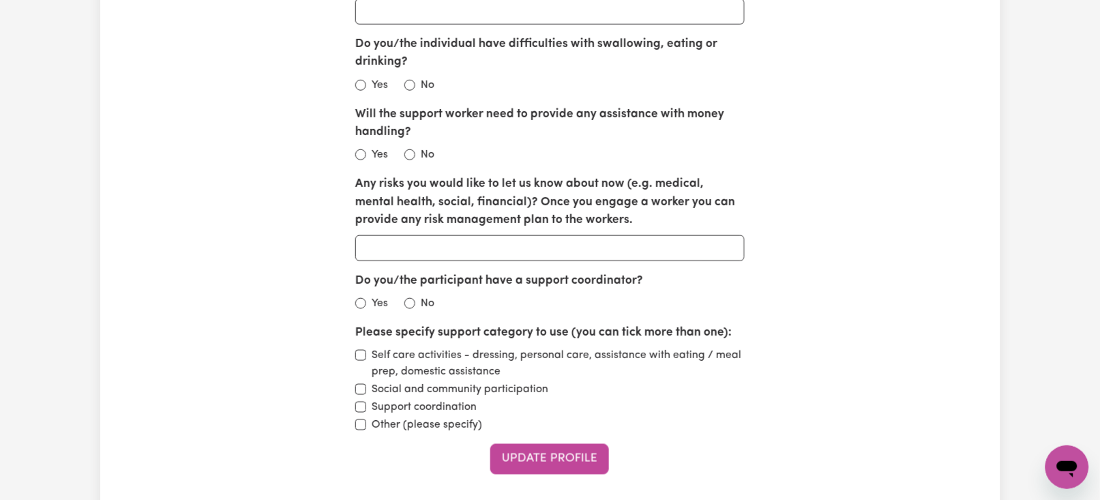
scroll to position [1819, 0]
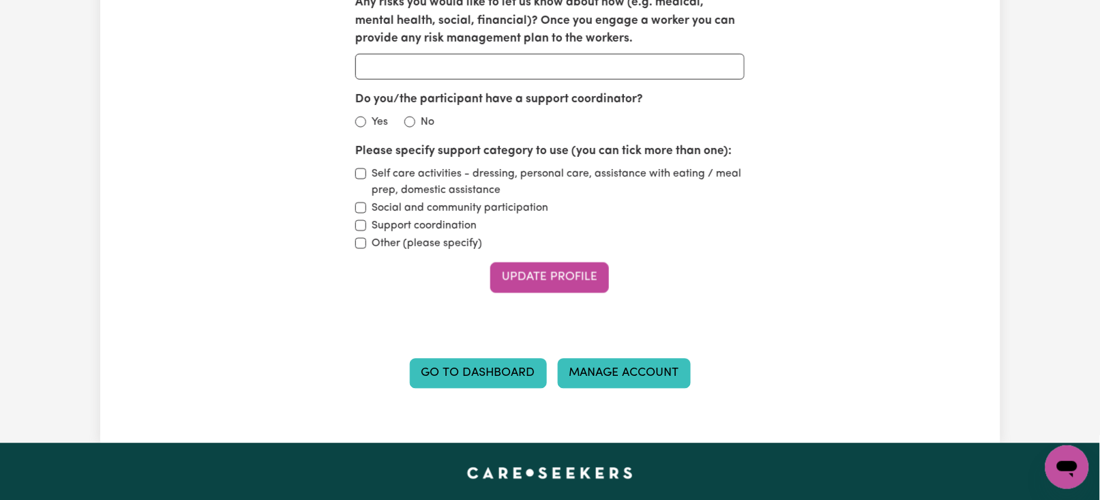
click at [655, 382] on link "Manage Account" at bounding box center [624, 374] width 133 height 30
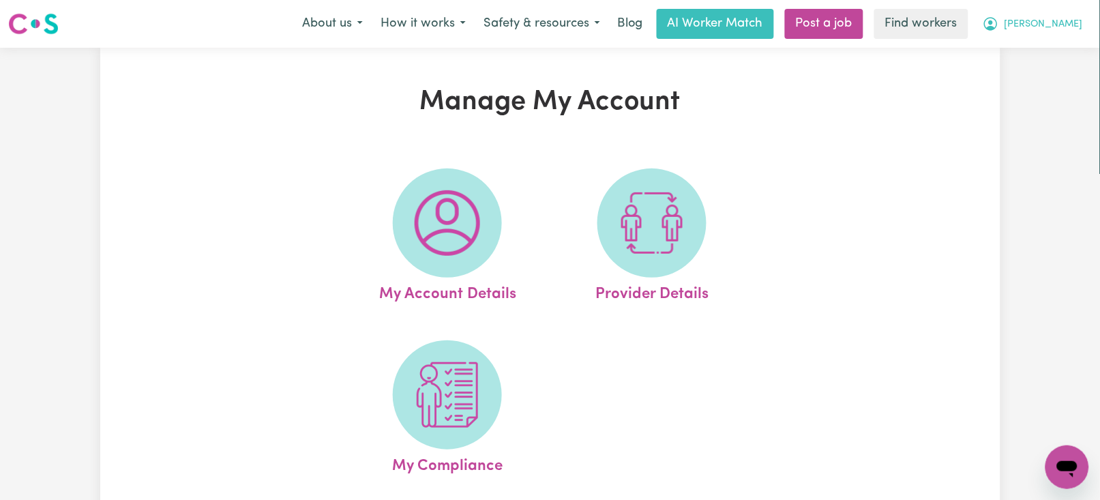
click at [742, 25] on span "[PERSON_NAME]" at bounding box center [1044, 24] width 78 height 15
click at [742, 54] on link "My Dashboard" at bounding box center [1038, 53] width 108 height 26
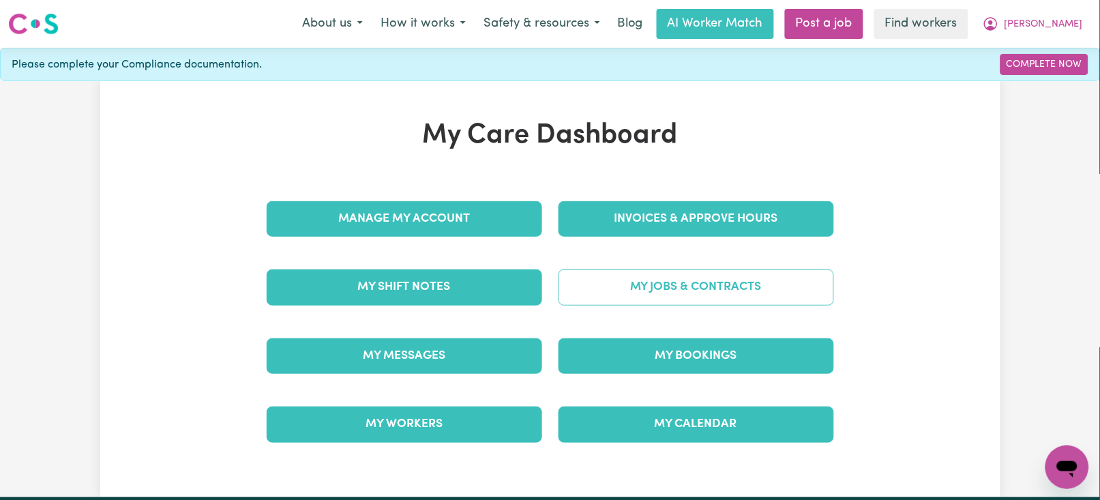
click at [679, 279] on link "My Jobs & Contracts" at bounding box center [697, 286] width 276 height 35
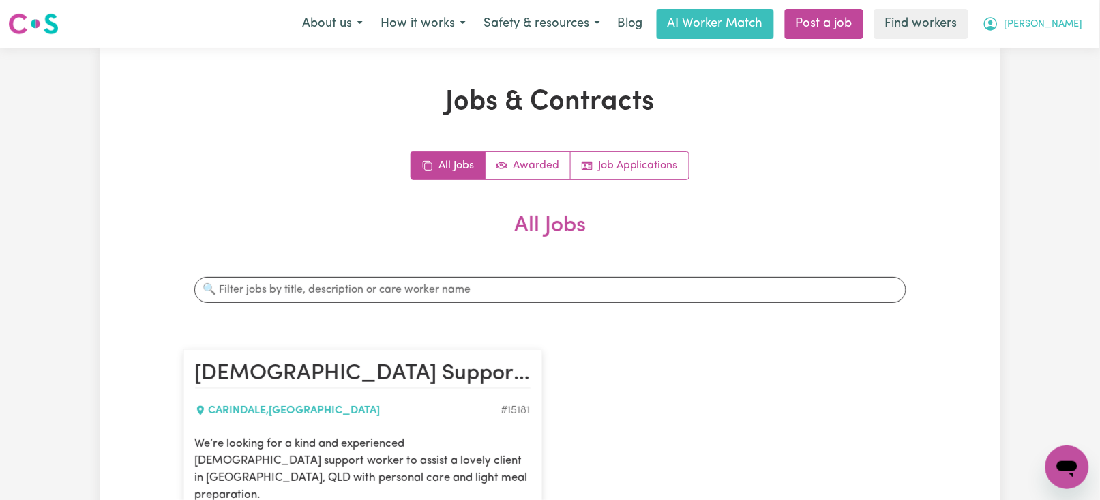
click at [742, 27] on span "[PERSON_NAME]" at bounding box center [1044, 24] width 78 height 15
click at [742, 59] on link "My Dashboard" at bounding box center [1038, 53] width 108 height 26
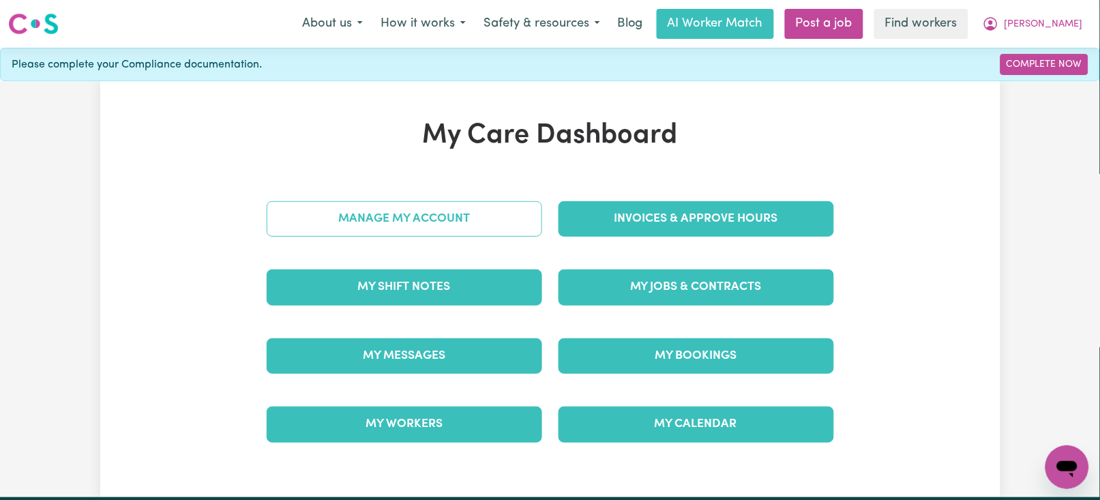
click at [362, 224] on link "Manage My Account" at bounding box center [405, 218] width 276 height 35
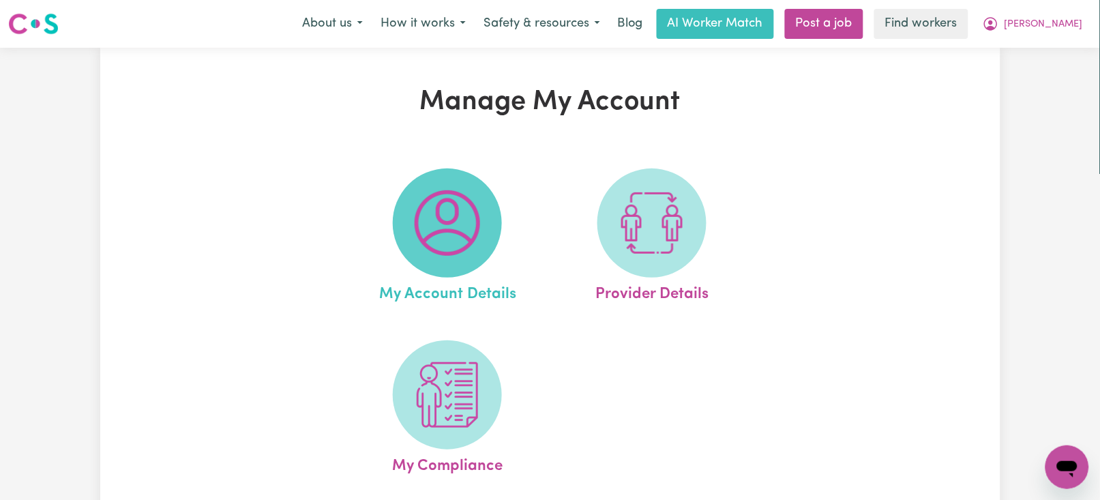
click at [465, 240] on img at bounding box center [447, 222] width 65 height 65
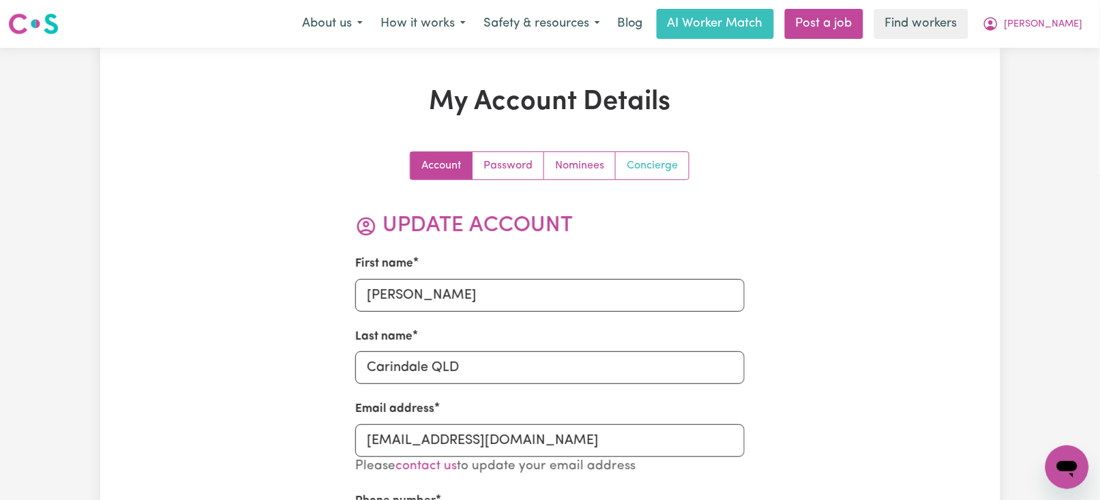
click at [677, 172] on link "Concierge" at bounding box center [652, 165] width 73 height 27
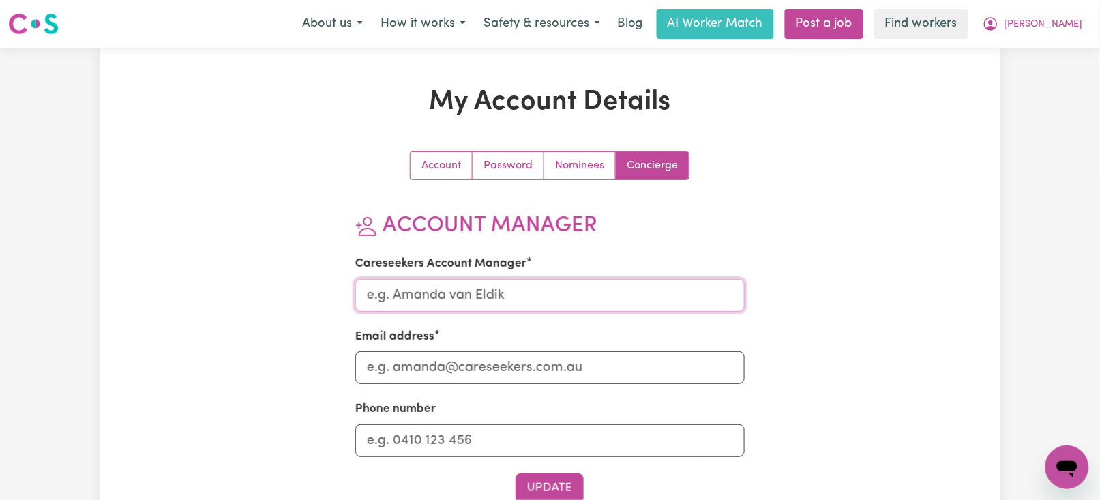
click at [405, 292] on input "Careseekers Account Manager" at bounding box center [549, 295] width 389 height 33
type input "[PERSON_NAME]"
drag, startPoint x: 454, startPoint y: 373, endPoint x: 462, endPoint y: 378, distance: 9.5
click at [454, 373] on input "Email address" at bounding box center [549, 367] width 389 height 33
type input "[PERSON_NAME][EMAIL_ADDRESS][DOMAIN_NAME]"
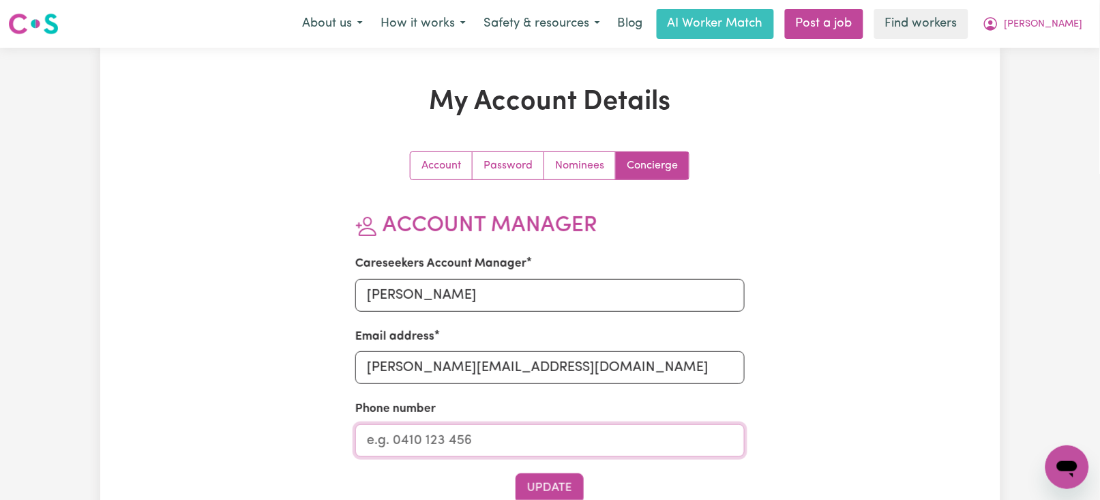
click at [424, 431] on input "Phone number" at bounding box center [549, 440] width 389 height 33
type input "1300765465"
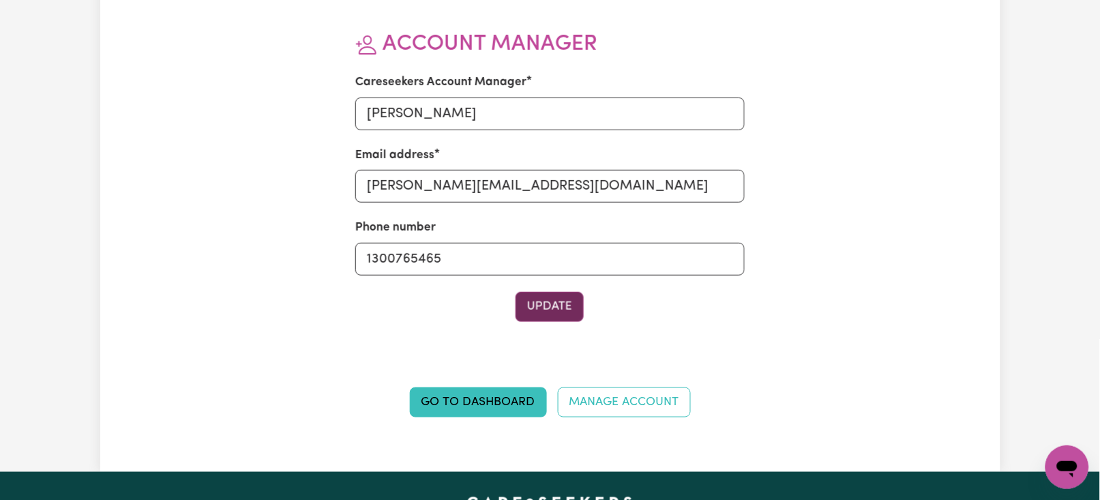
click at [558, 312] on button "Update" at bounding box center [550, 307] width 68 height 30
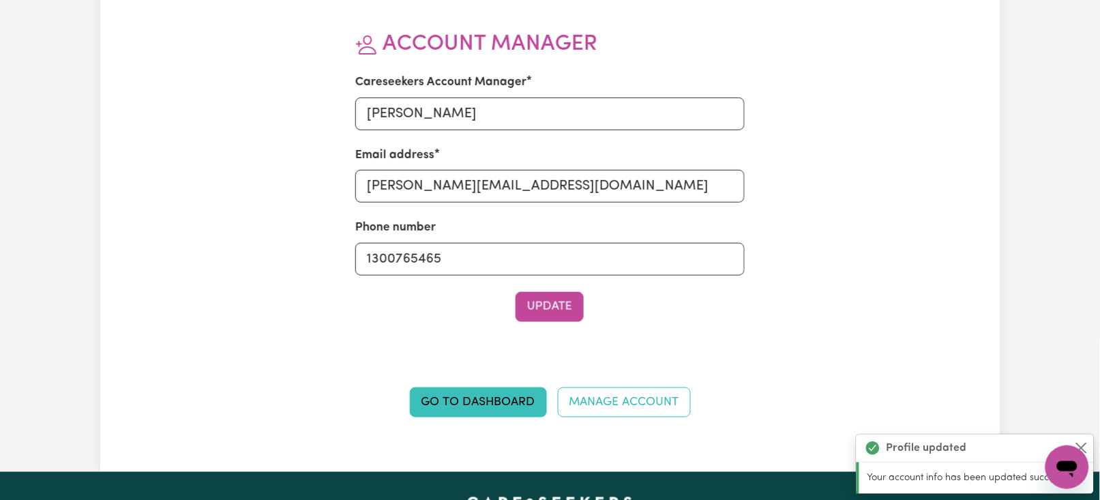
scroll to position [0, 0]
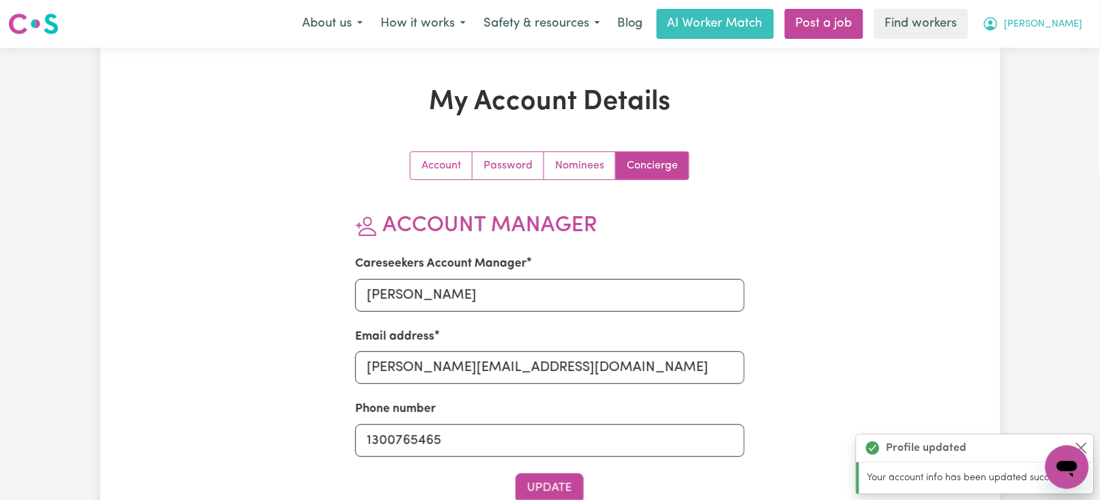
click at [742, 27] on span "[PERSON_NAME]" at bounding box center [1044, 24] width 78 height 15
click at [742, 57] on link "My Dashboard" at bounding box center [1038, 53] width 108 height 26
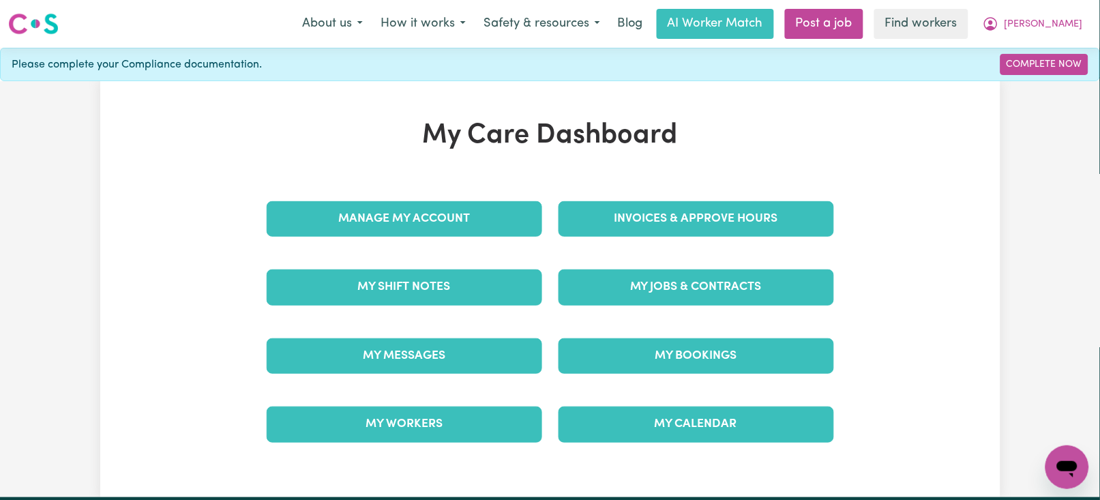
click at [742, 7] on nav "Menu About us How it works Safety & resources Blog AI Worker Match Post a job F…" at bounding box center [550, 24] width 1100 height 48
click at [742, 20] on span "[PERSON_NAME]" at bounding box center [1044, 24] width 78 height 15
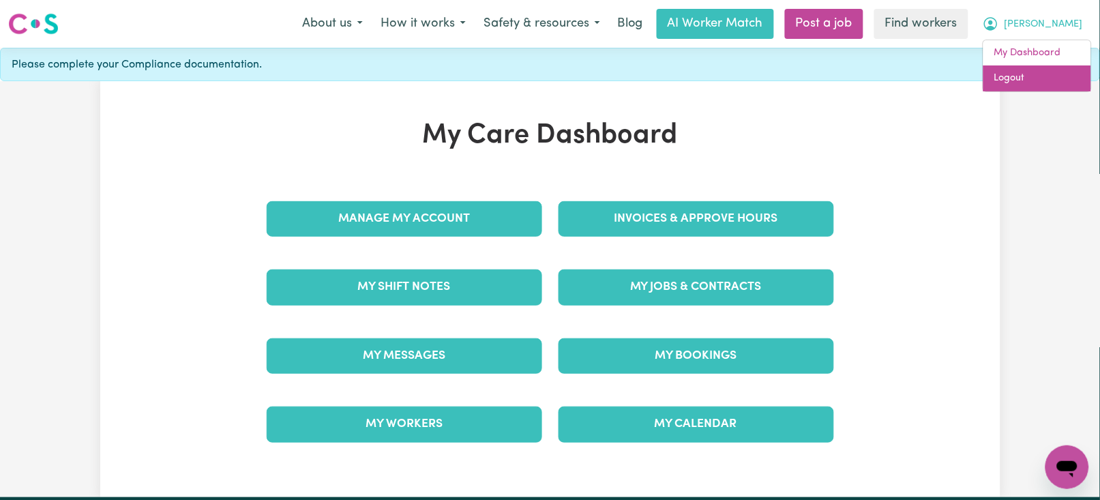
click at [742, 87] on link "Logout" at bounding box center [1038, 78] width 108 height 26
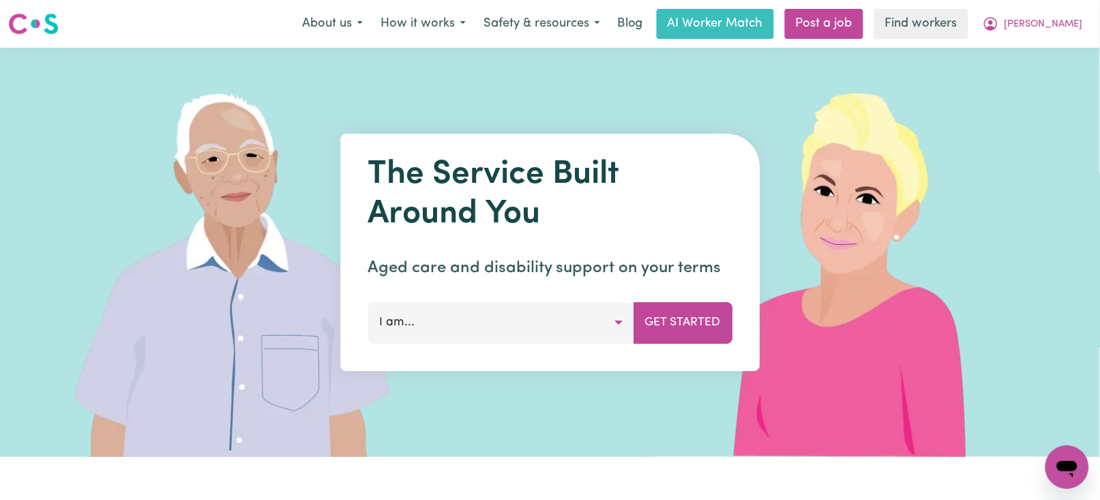
click at [880, 1] on nav "Menu About us How it works Safety & resources Blog AI Worker Match Post a job F…" at bounding box center [550, 24] width 1100 height 48
click at [864, 20] on link "Post a job" at bounding box center [824, 24] width 78 height 30
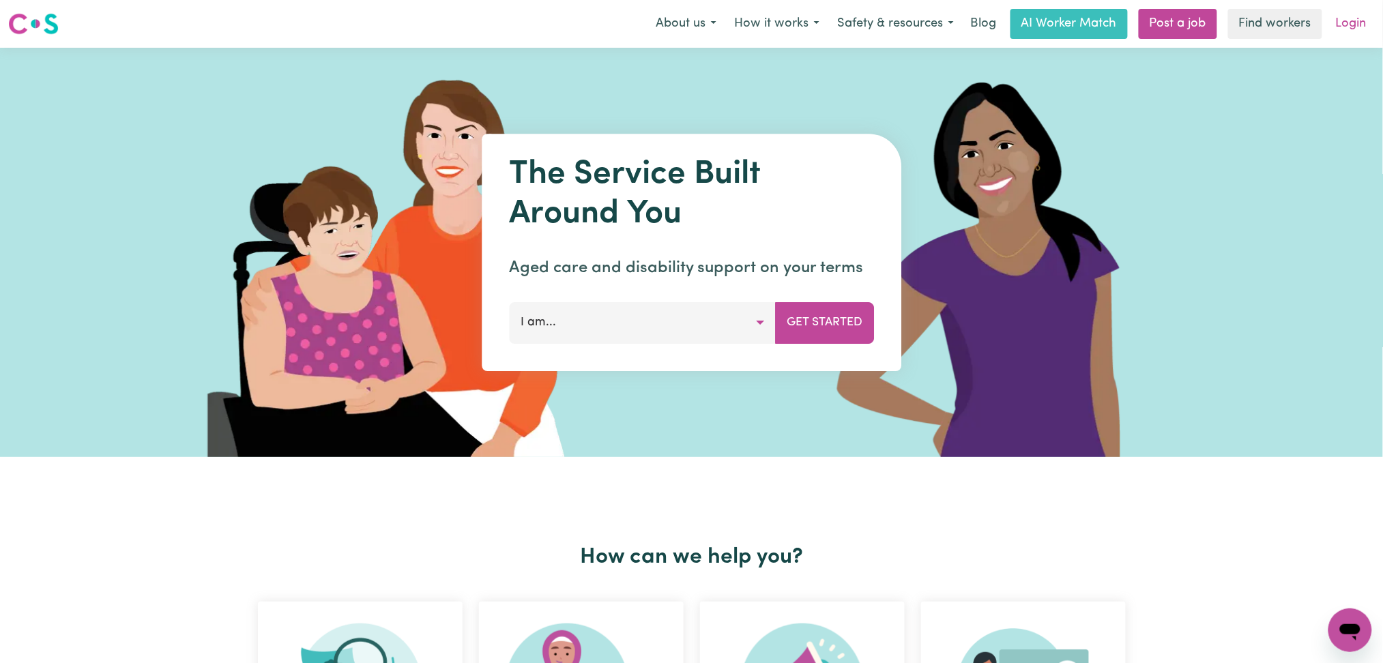
click at [1350, 35] on link "Login" at bounding box center [1350, 24] width 47 height 30
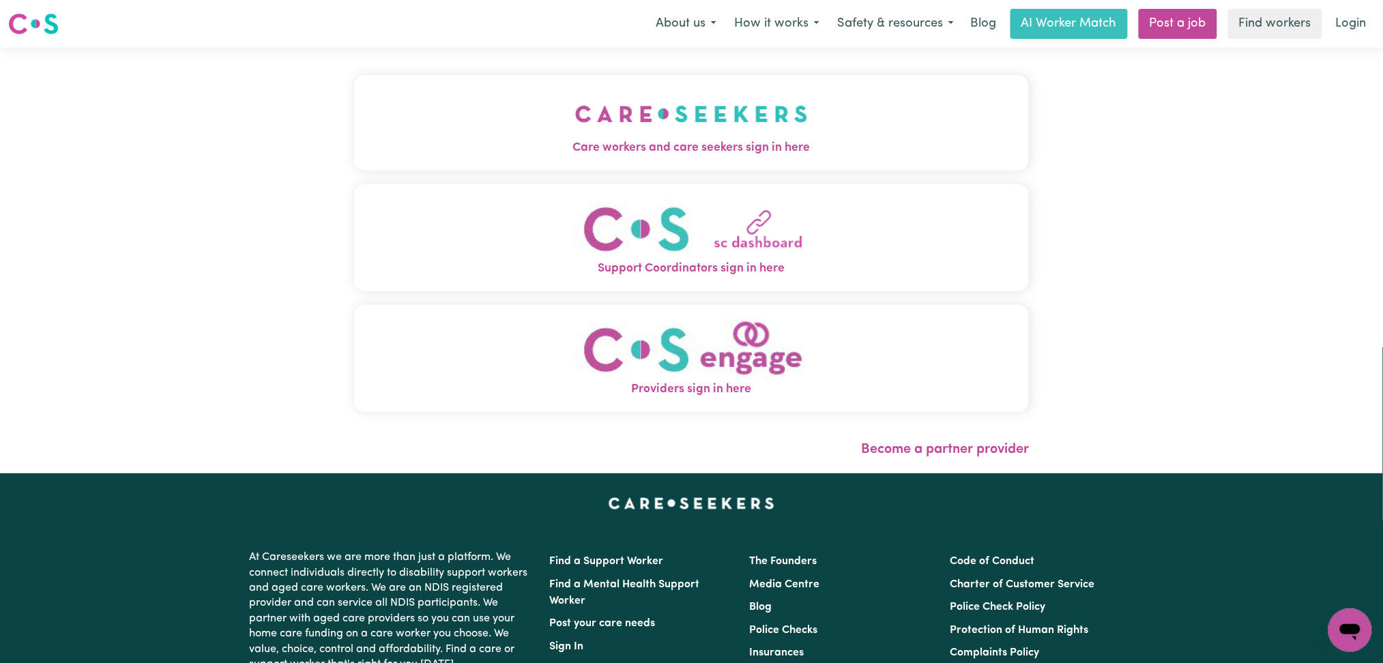
click at [617, 102] on button "Care workers and care seekers sign in here" at bounding box center [691, 122] width 675 height 95
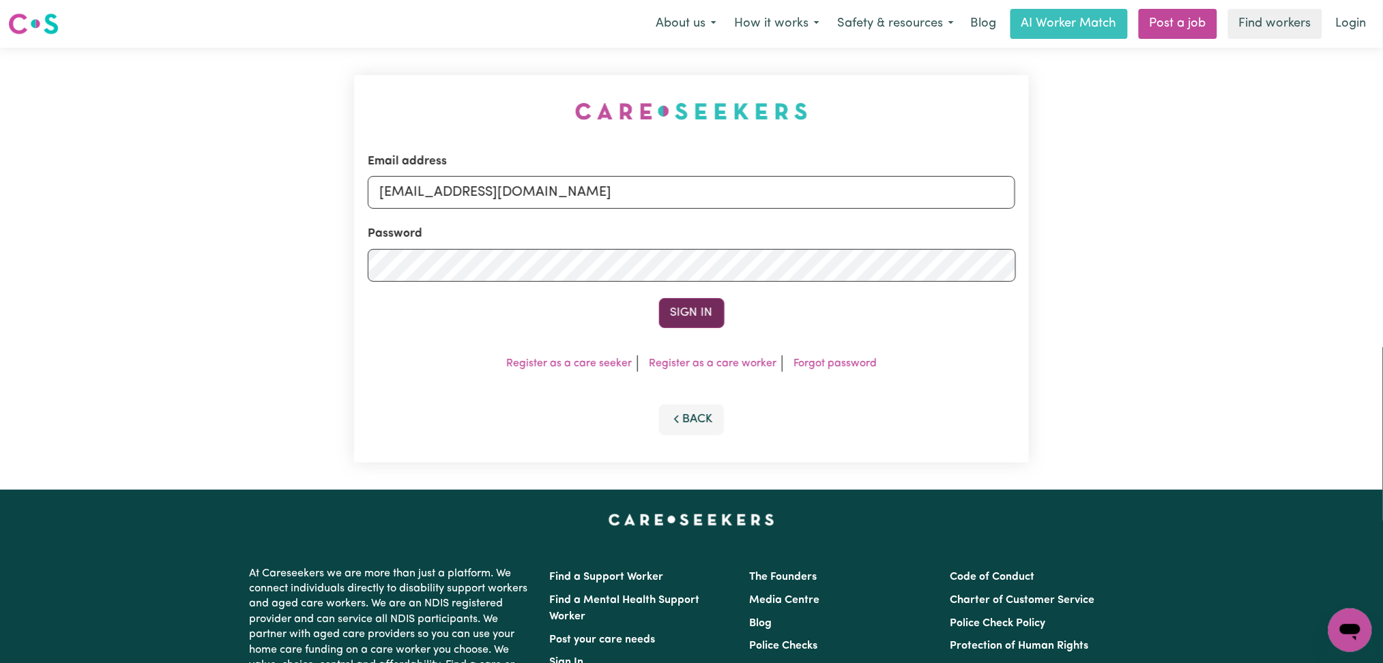
click at [668, 305] on button "Sign In" at bounding box center [691, 313] width 65 height 30
